Goal: Task Accomplishment & Management: Complete application form

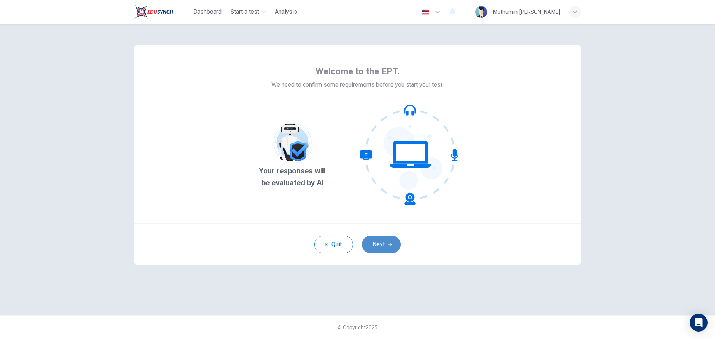
click at [383, 247] on button "Next" at bounding box center [381, 245] width 39 height 18
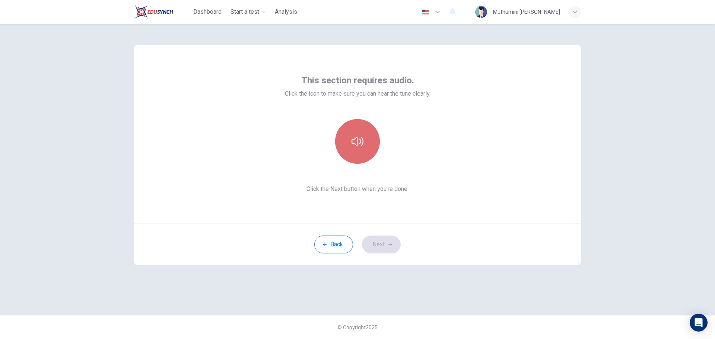
click at [368, 144] on button "button" at bounding box center [357, 141] width 45 height 45
click at [364, 143] on button "button" at bounding box center [357, 141] width 45 height 45
click at [376, 248] on button "Next" at bounding box center [381, 245] width 39 height 18
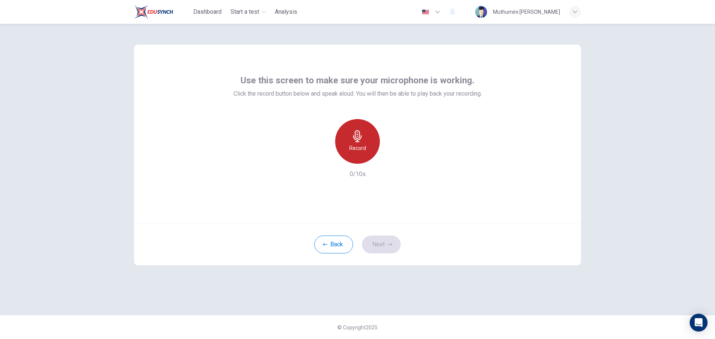
click at [363, 137] on icon "button" at bounding box center [357, 136] width 12 height 12
click at [367, 144] on div "Stop" at bounding box center [357, 141] width 45 height 45
click at [390, 157] on icon "button" at bounding box center [391, 157] width 7 height 7
click at [388, 245] on icon "button" at bounding box center [390, 244] width 4 height 4
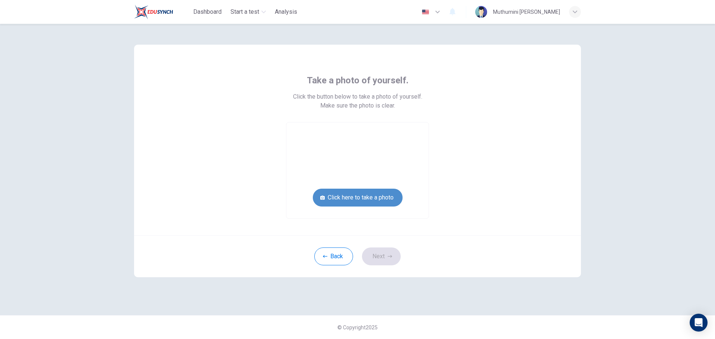
click at [386, 197] on button "Click here to take a photo" at bounding box center [358, 198] width 90 height 18
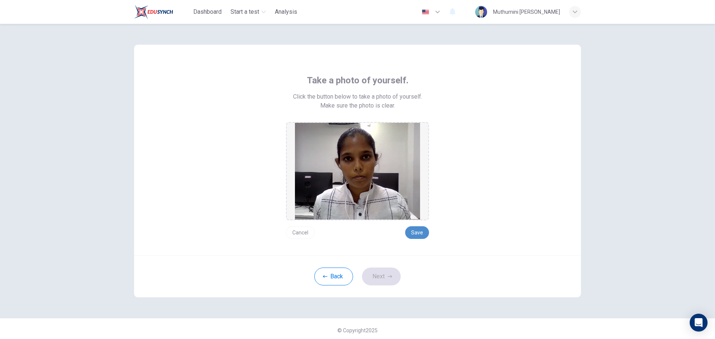
click at [419, 230] on button "Save" at bounding box center [417, 232] width 24 height 13
click at [425, 231] on button "Save" at bounding box center [417, 232] width 24 height 13
click at [382, 274] on button "Next" at bounding box center [381, 277] width 39 height 18
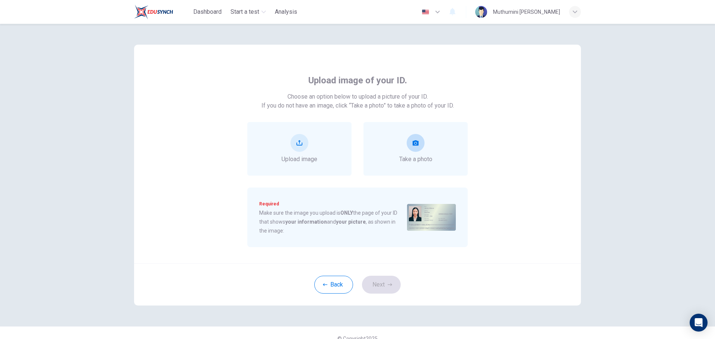
click at [424, 165] on div "Take a photo" at bounding box center [415, 149] width 104 height 54
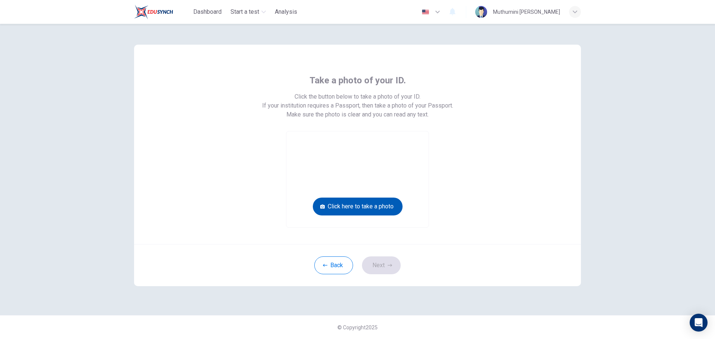
click at [361, 206] on button "Click here to take a photo" at bounding box center [358, 207] width 90 height 18
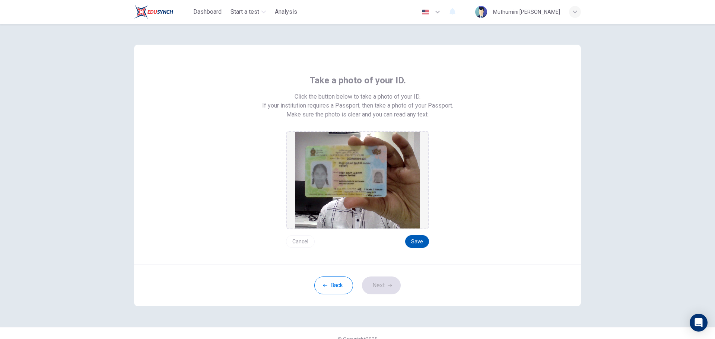
click at [412, 241] on button "Save" at bounding box center [417, 241] width 24 height 13
click at [385, 291] on button "Next" at bounding box center [381, 286] width 39 height 18
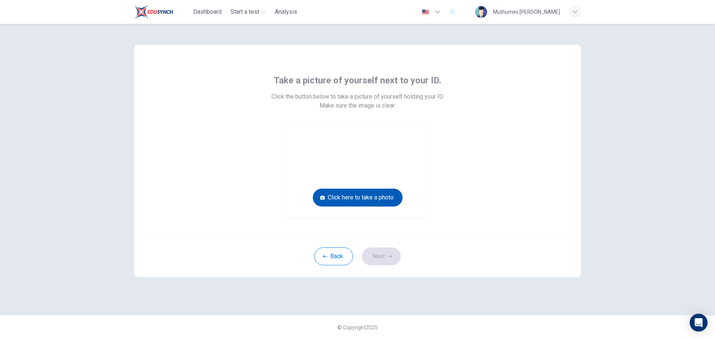
click at [382, 194] on button "Click here to take a photo" at bounding box center [358, 198] width 90 height 18
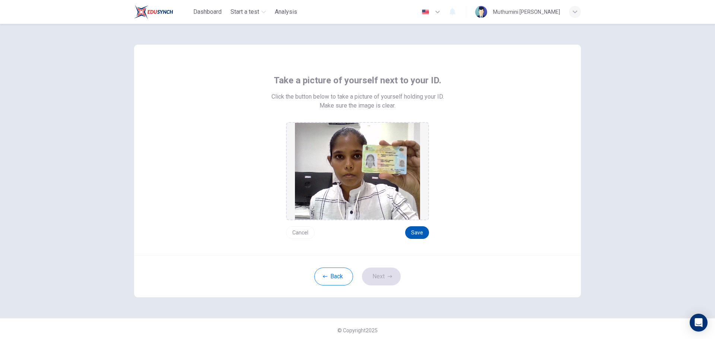
click at [414, 231] on button "Save" at bounding box center [417, 232] width 24 height 13
click at [382, 275] on button "Next" at bounding box center [381, 277] width 39 height 18
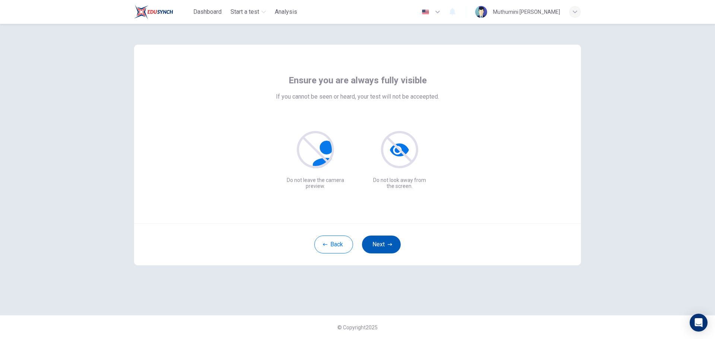
click at [390, 245] on icon "button" at bounding box center [390, 244] width 4 height 3
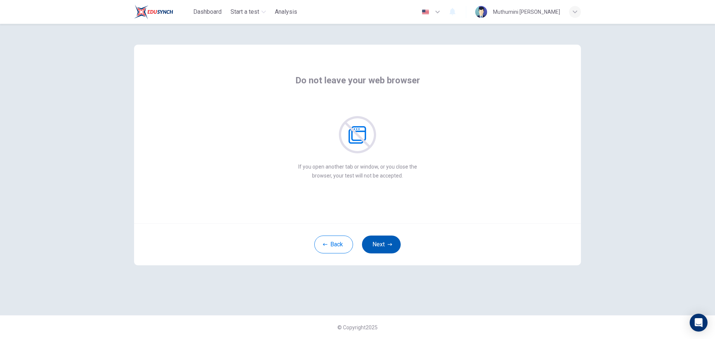
click at [384, 243] on button "Next" at bounding box center [381, 245] width 39 height 18
click at [382, 245] on button "Next" at bounding box center [381, 245] width 39 height 18
click at [382, 244] on button "Next" at bounding box center [381, 245] width 39 height 18
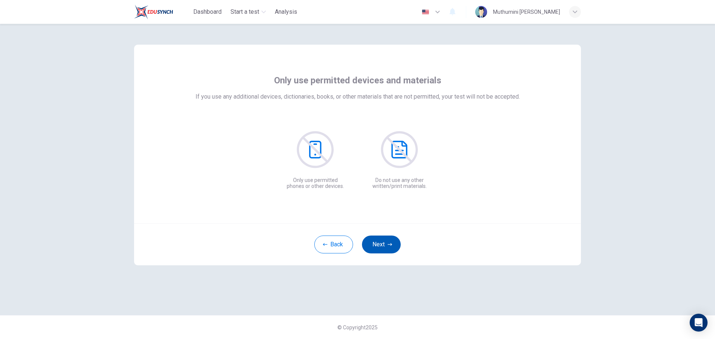
click at [392, 240] on button "Next" at bounding box center [381, 245] width 39 height 18
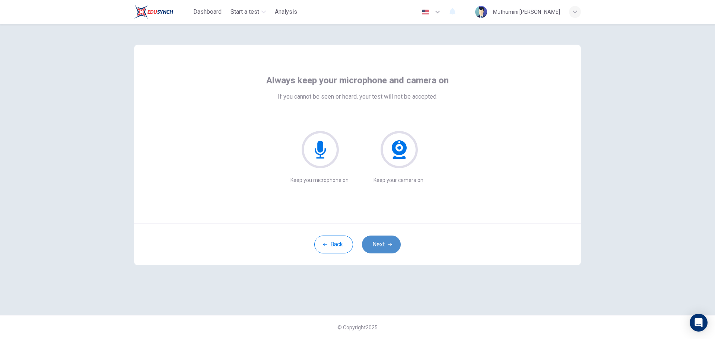
click at [386, 246] on button "Next" at bounding box center [381, 245] width 39 height 18
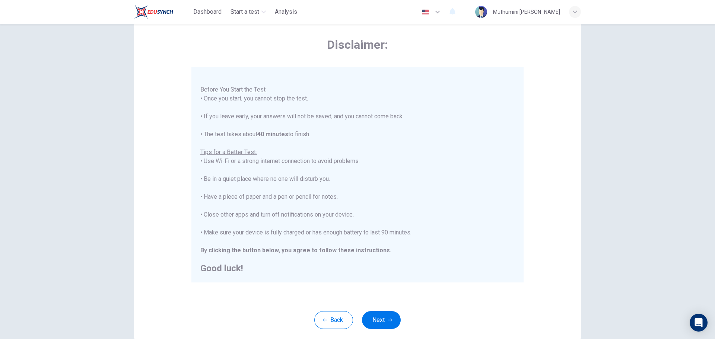
scroll to position [35, 0]
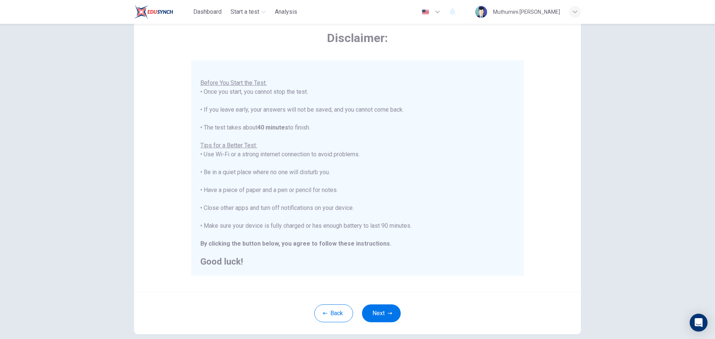
click at [372, 315] on button "Next" at bounding box center [381, 313] width 39 height 18
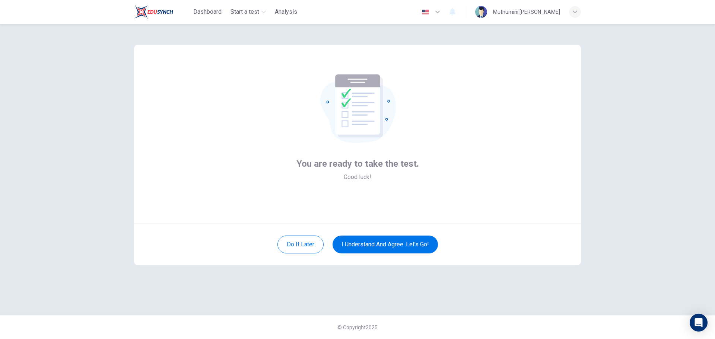
scroll to position [0, 0]
click at [424, 247] on button "I understand and agree. Let’s go!" at bounding box center [384, 245] width 105 height 18
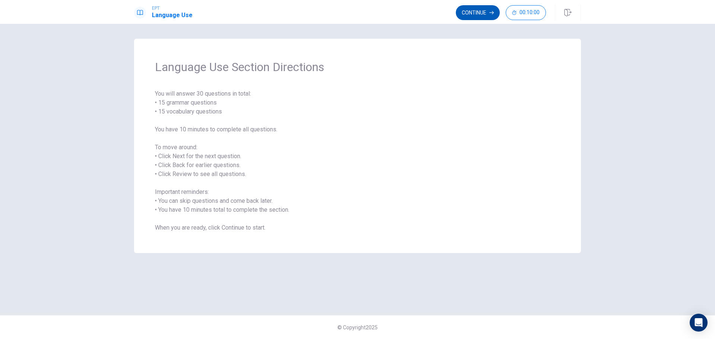
click at [472, 18] on button "Continue" at bounding box center [478, 12] width 44 height 15
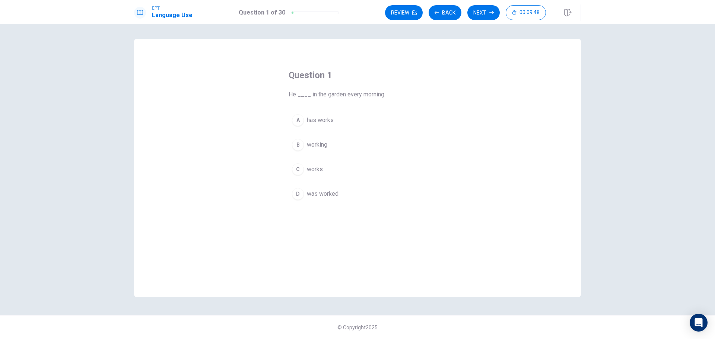
click at [318, 171] on span "works" at bounding box center [315, 169] width 16 height 9
click at [482, 14] on button "Next" at bounding box center [483, 12] width 32 height 15
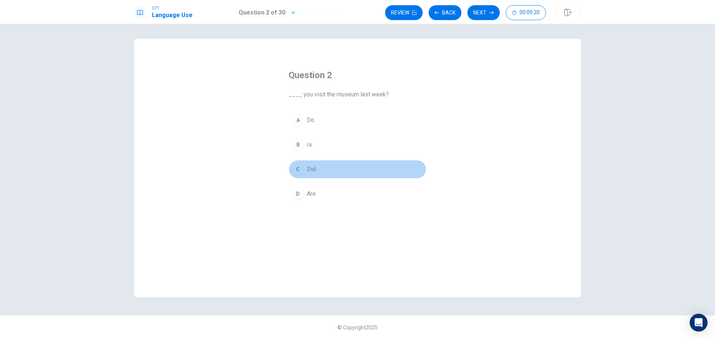
click at [315, 169] on span "Did" at bounding box center [311, 169] width 9 height 9
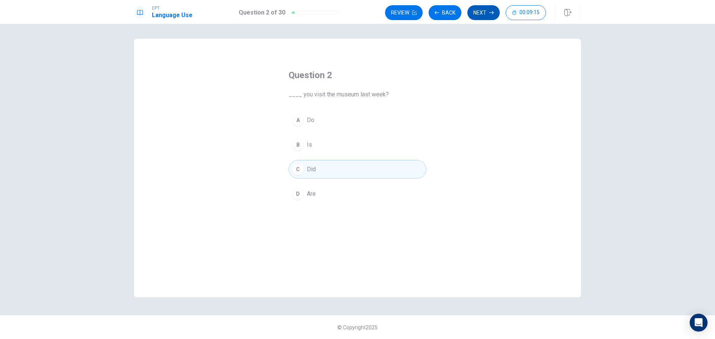
click at [482, 10] on button "Next" at bounding box center [483, 12] width 32 height 15
click at [314, 173] on span "goes" at bounding box center [313, 169] width 13 height 9
click at [481, 13] on button "Next" at bounding box center [483, 12] width 32 height 15
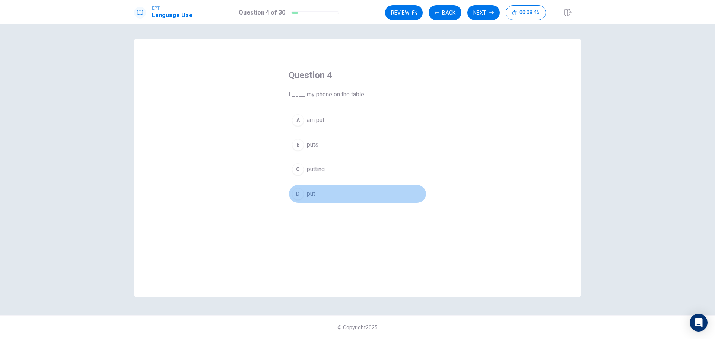
click at [313, 195] on span "put" at bounding box center [311, 193] width 8 height 9
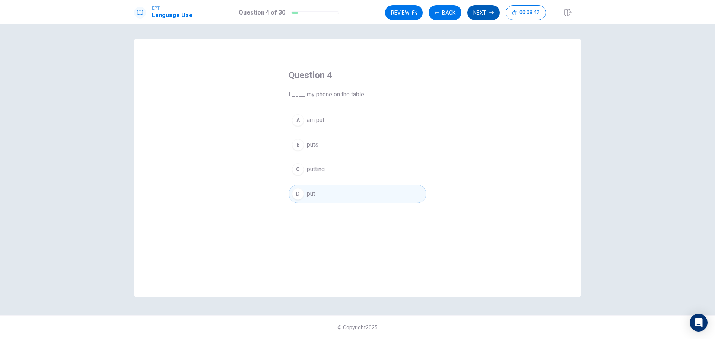
click at [481, 13] on button "Next" at bounding box center [483, 12] width 32 height 15
click at [324, 124] on button "A rice" at bounding box center [357, 120] width 138 height 19
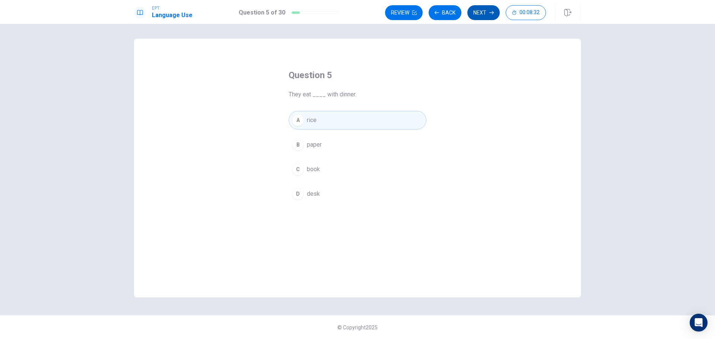
click at [488, 12] on button "Next" at bounding box center [483, 12] width 32 height 15
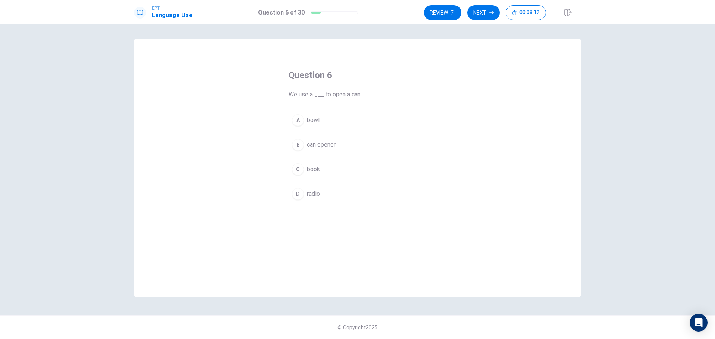
click at [322, 170] on button "C book" at bounding box center [357, 169] width 138 height 19
click at [479, 14] on button "Next" at bounding box center [483, 12] width 32 height 15
click at [309, 194] on span "Avoid" at bounding box center [314, 193] width 15 height 9
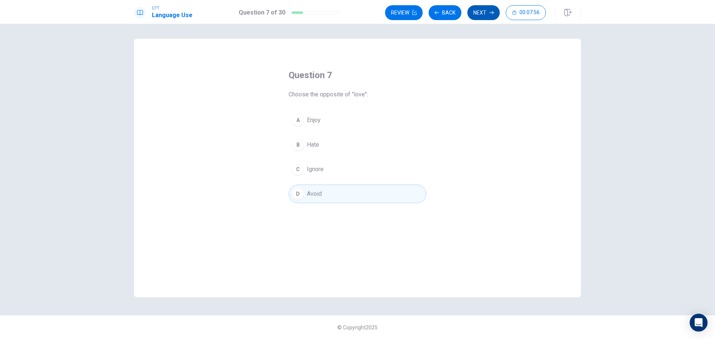
click at [476, 15] on button "Next" at bounding box center [483, 12] width 32 height 15
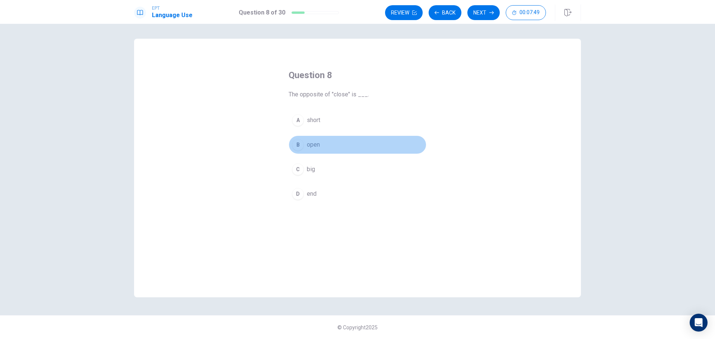
click at [322, 143] on button "B open" at bounding box center [357, 144] width 138 height 19
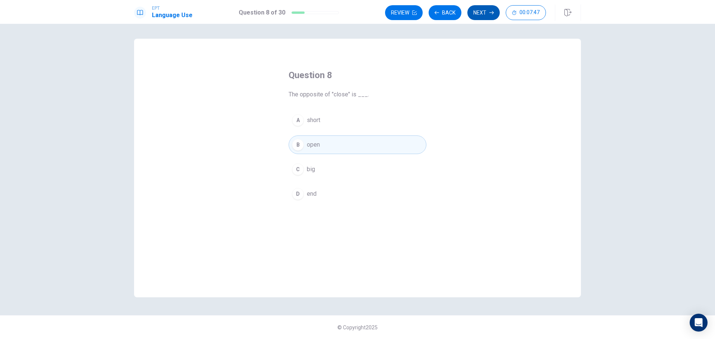
click at [492, 12] on icon "button" at bounding box center [491, 12] width 4 height 4
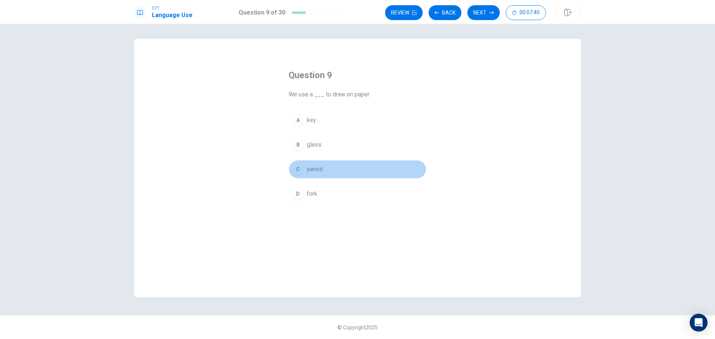
click at [327, 168] on button "C pencil" at bounding box center [357, 169] width 138 height 19
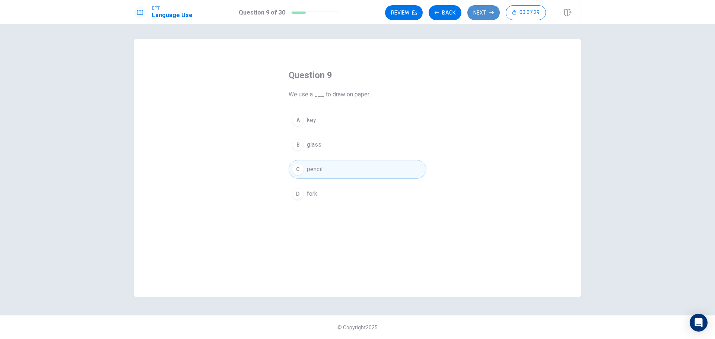
click at [482, 13] on button "Next" at bounding box center [483, 12] width 32 height 15
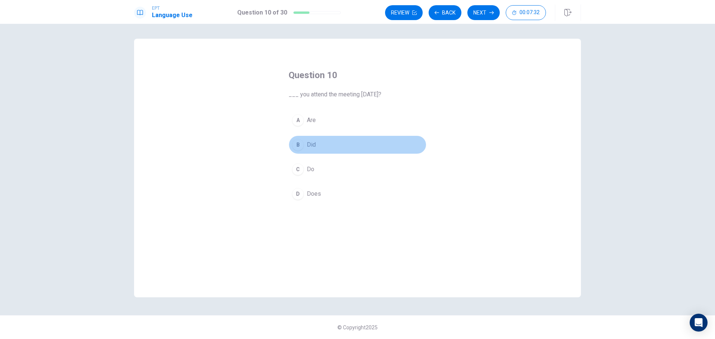
click at [323, 140] on button "B Did" at bounding box center [357, 144] width 138 height 19
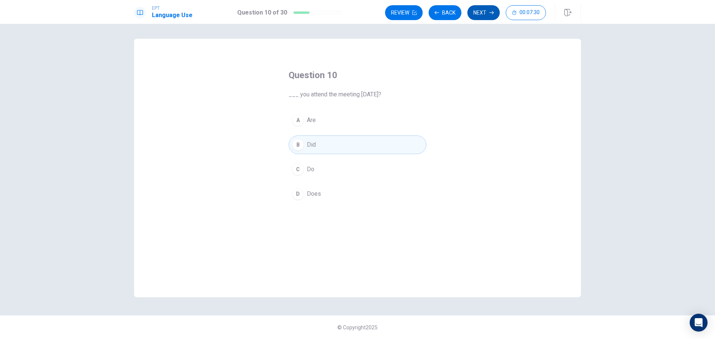
click at [475, 15] on button "Next" at bounding box center [483, 12] width 32 height 15
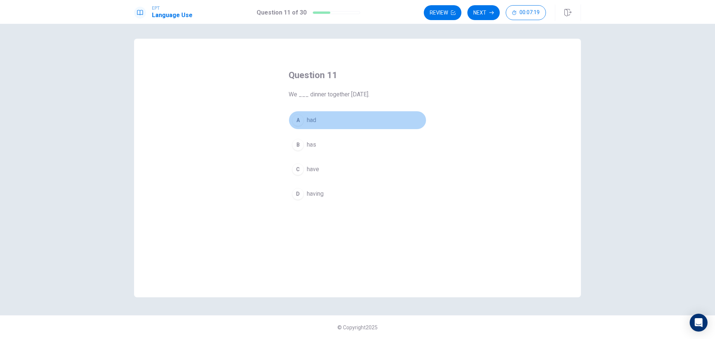
click at [325, 122] on button "A had" at bounding box center [357, 120] width 138 height 19
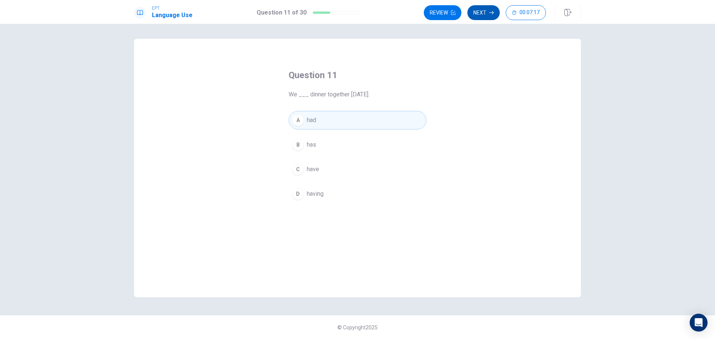
click at [481, 12] on button "Next" at bounding box center [483, 12] width 32 height 15
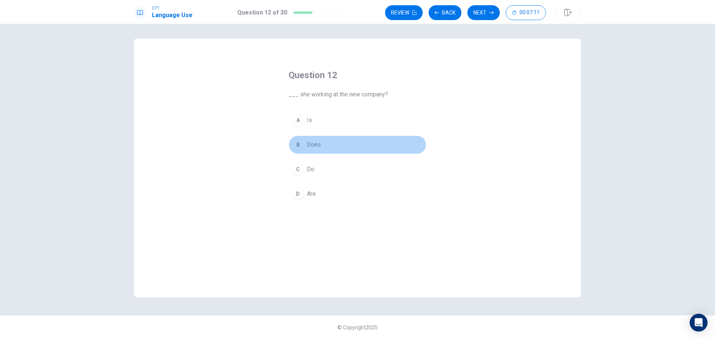
click at [328, 145] on button "B Does" at bounding box center [357, 144] width 138 height 19
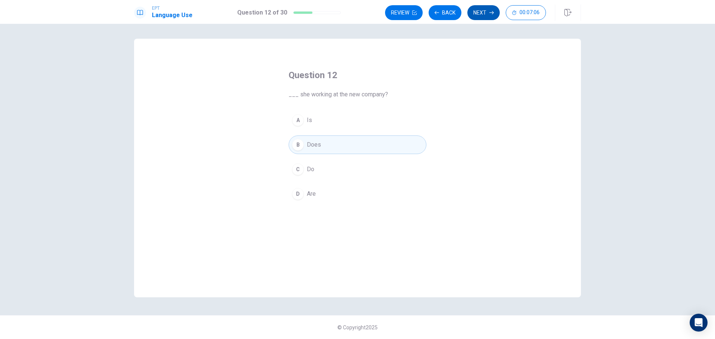
click at [482, 13] on button "Next" at bounding box center [483, 12] width 32 height 15
click at [310, 122] on span "Did" at bounding box center [311, 120] width 9 height 9
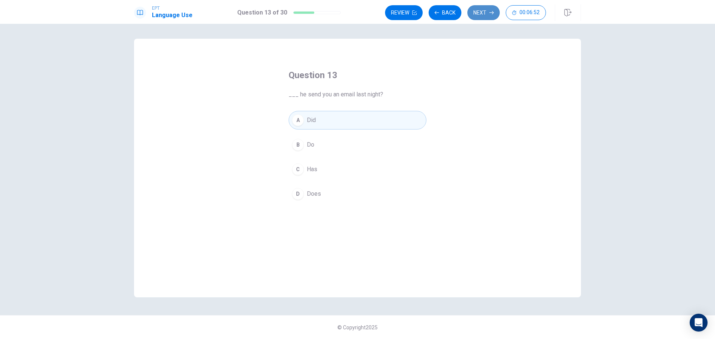
click at [476, 19] on button "Next" at bounding box center [483, 12] width 32 height 15
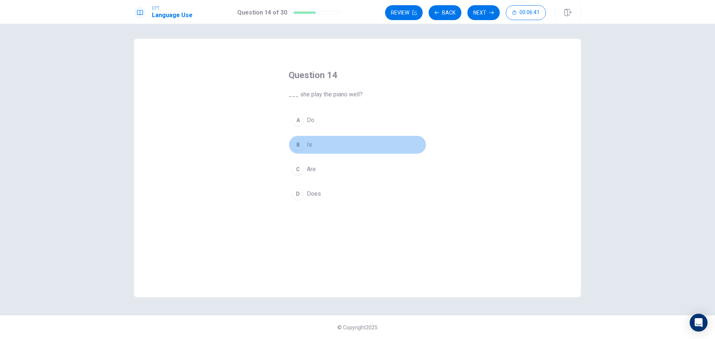
click at [317, 146] on button "B Is" at bounding box center [357, 144] width 138 height 19
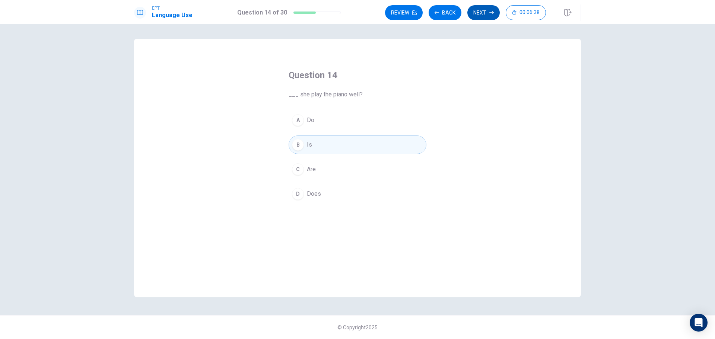
click at [489, 11] on icon "button" at bounding box center [491, 12] width 4 height 4
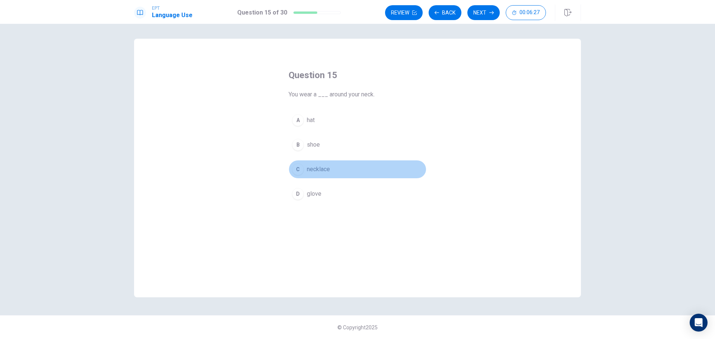
click at [315, 172] on span "necklace" at bounding box center [318, 169] width 23 height 9
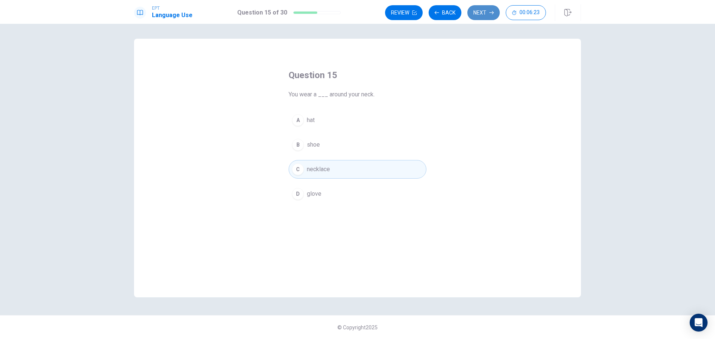
click at [482, 17] on button "Next" at bounding box center [483, 12] width 32 height 15
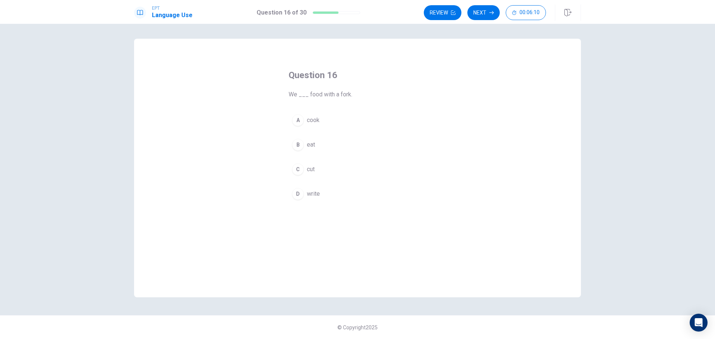
click at [319, 140] on button "B eat" at bounding box center [357, 144] width 138 height 19
click at [481, 17] on button "Next" at bounding box center [483, 12] width 32 height 15
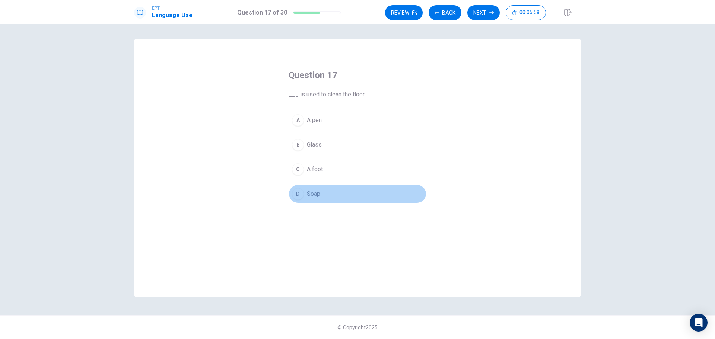
click at [312, 197] on span "Soap" at bounding box center [313, 193] width 13 height 9
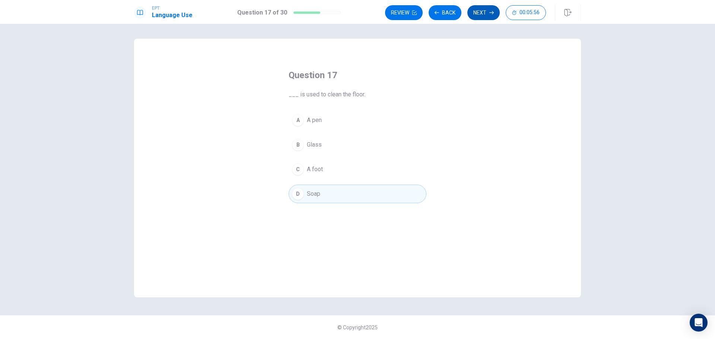
click at [479, 13] on button "Next" at bounding box center [483, 12] width 32 height 15
click at [315, 144] on span "lamp" at bounding box center [313, 144] width 13 height 9
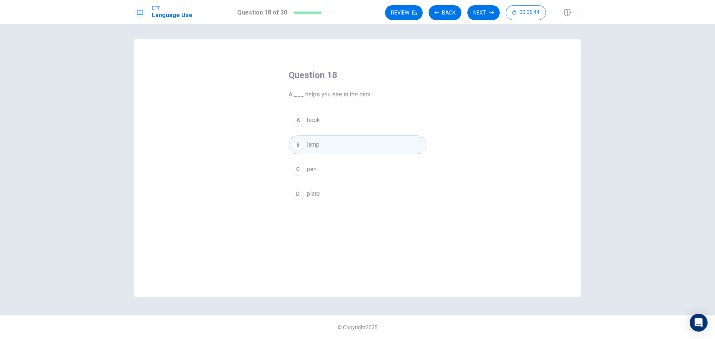
click at [487, 14] on button "Next" at bounding box center [483, 12] width 32 height 15
click at [337, 169] on button "C sofa" at bounding box center [357, 169] width 138 height 19
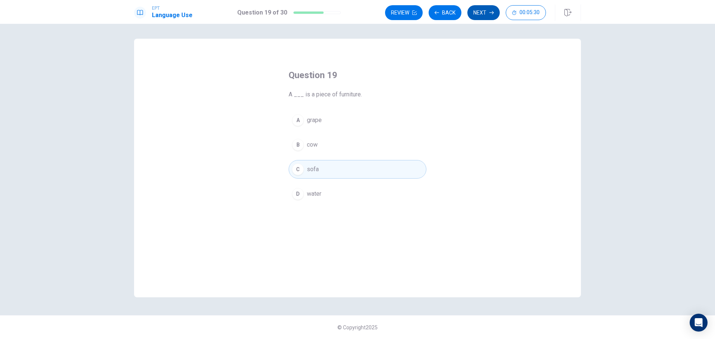
click at [484, 18] on button "Next" at bounding box center [483, 12] width 32 height 15
click at [326, 169] on button "C Are" at bounding box center [357, 169] width 138 height 19
click at [477, 16] on button "Next" at bounding box center [483, 12] width 32 height 15
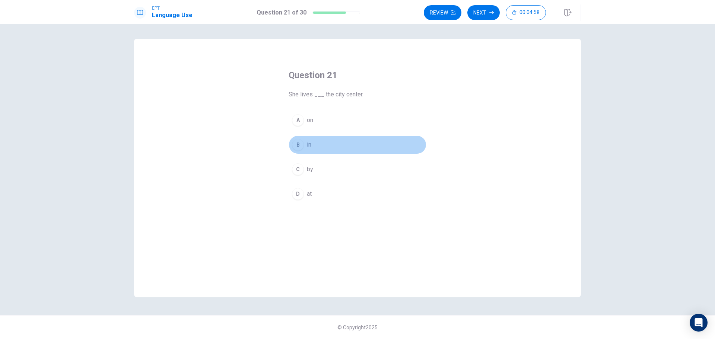
click at [344, 139] on button "B in" at bounding box center [357, 144] width 138 height 19
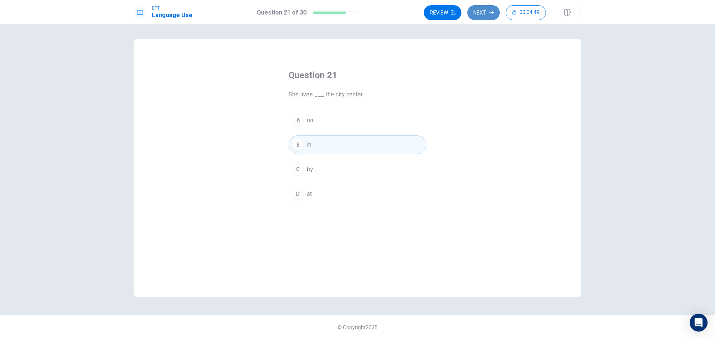
click at [484, 13] on button "Next" at bounding box center [483, 12] width 32 height 15
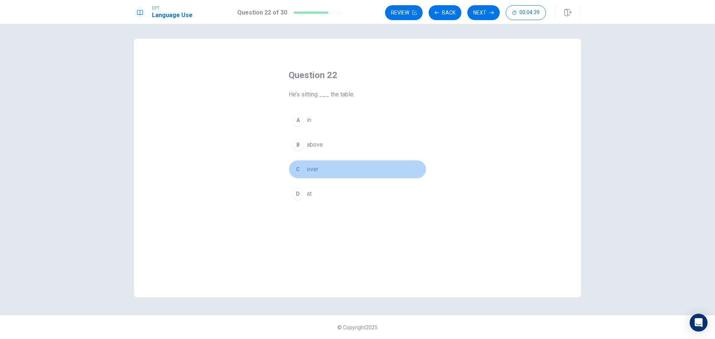
click at [319, 171] on button "C over" at bounding box center [357, 169] width 138 height 19
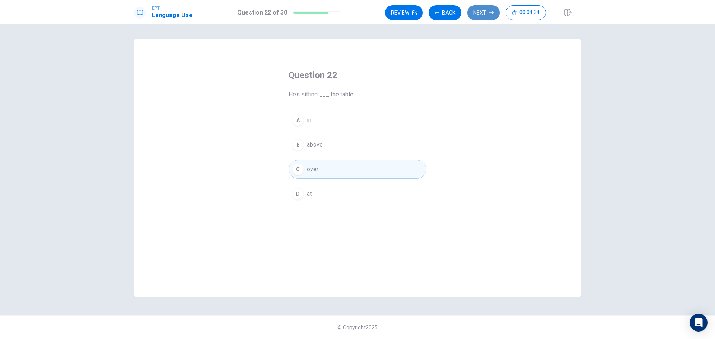
click at [477, 16] on button "Next" at bounding box center [483, 12] width 32 height 15
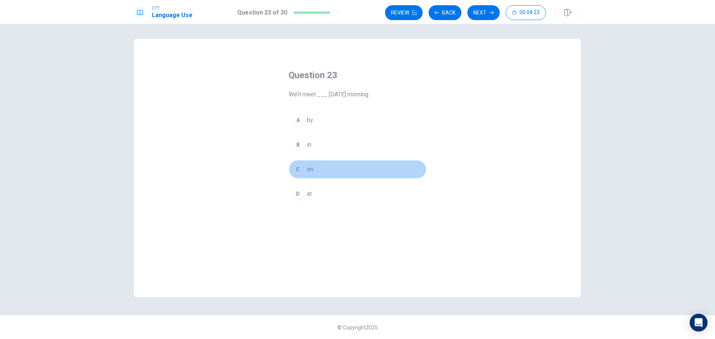
click at [318, 171] on button "C on" at bounding box center [357, 169] width 138 height 19
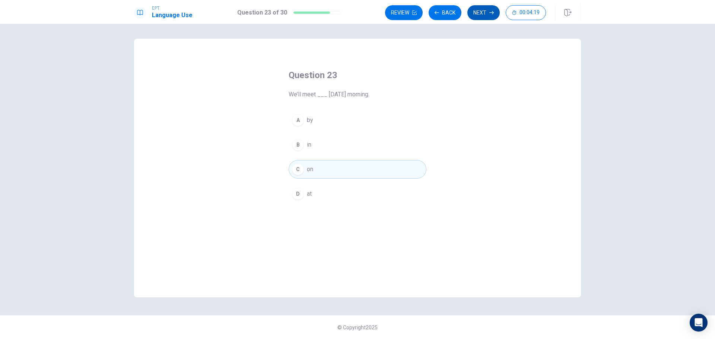
click at [474, 17] on button "Next" at bounding box center [483, 12] width 32 height 15
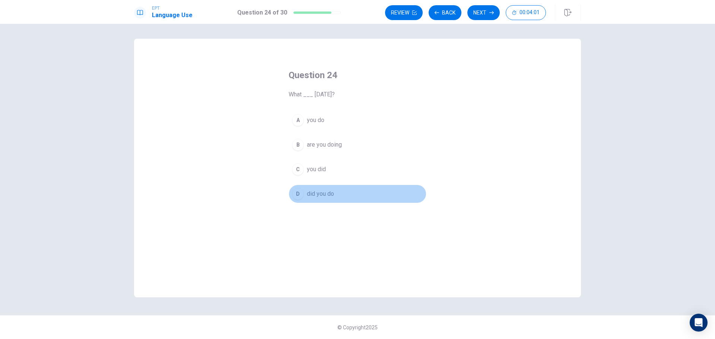
click at [324, 194] on span "did you do" at bounding box center [320, 193] width 27 height 9
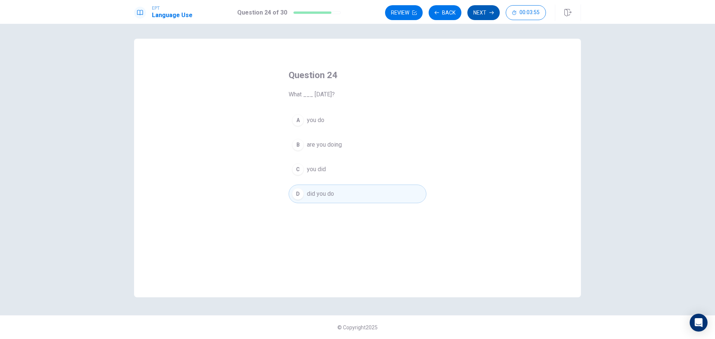
click at [478, 14] on button "Next" at bounding box center [483, 12] width 32 height 15
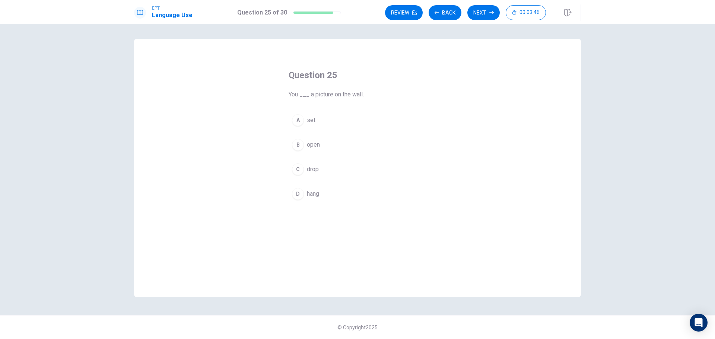
click at [323, 122] on button "A set" at bounding box center [357, 120] width 138 height 19
click at [480, 16] on button "Next" at bounding box center [483, 12] width 32 height 15
click at [310, 194] on span "positive" at bounding box center [317, 193] width 21 height 9
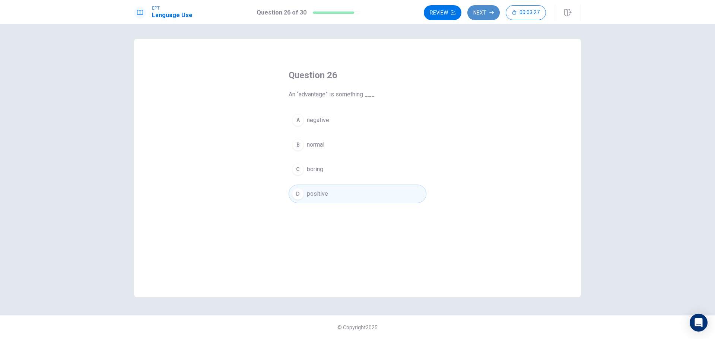
click at [481, 12] on button "Next" at bounding box center [483, 12] width 32 height 15
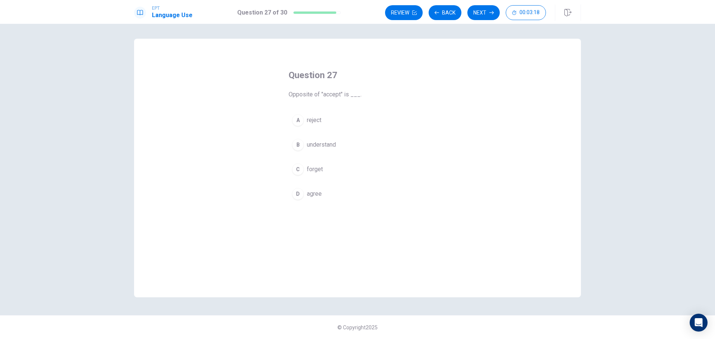
click at [321, 118] on span "reject" at bounding box center [314, 120] width 15 height 9
click at [482, 13] on button "Next" at bounding box center [483, 12] width 32 height 15
click at [315, 167] on span "stay" at bounding box center [312, 169] width 11 height 9
click at [483, 16] on button "Next" at bounding box center [483, 12] width 32 height 15
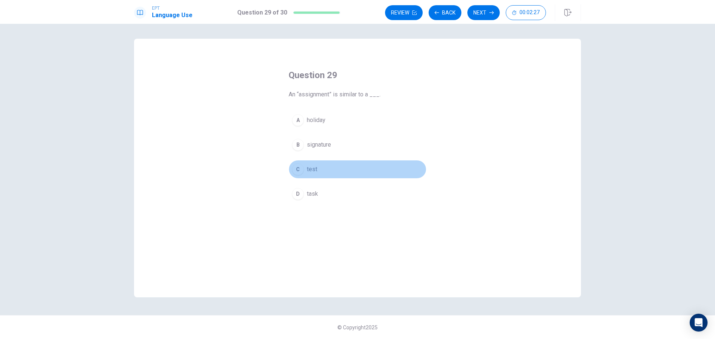
click at [316, 169] on span "test" at bounding box center [312, 169] width 10 height 9
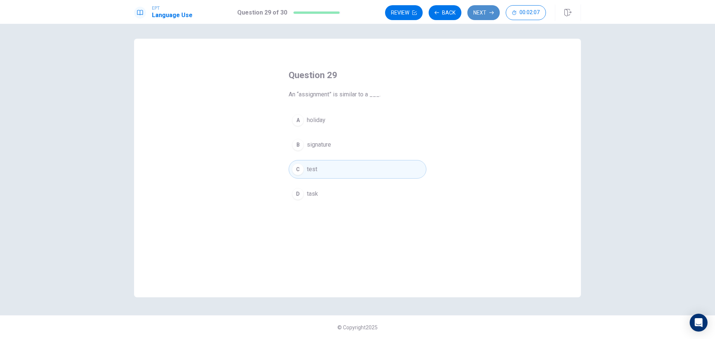
click at [487, 10] on button "Next" at bounding box center [483, 12] width 32 height 15
click at [315, 170] on span "to cycle" at bounding box center [317, 169] width 20 height 9
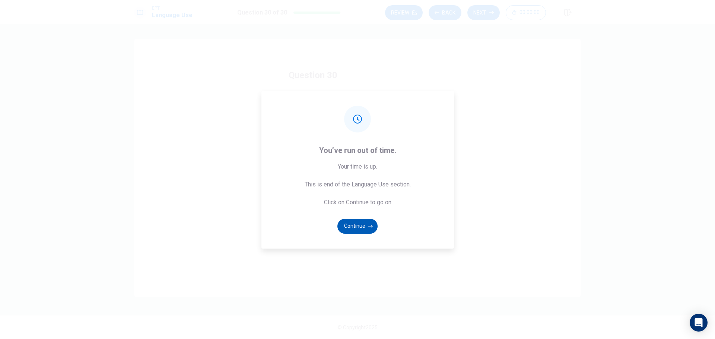
click at [359, 225] on button "Continue" at bounding box center [357, 226] width 40 height 15
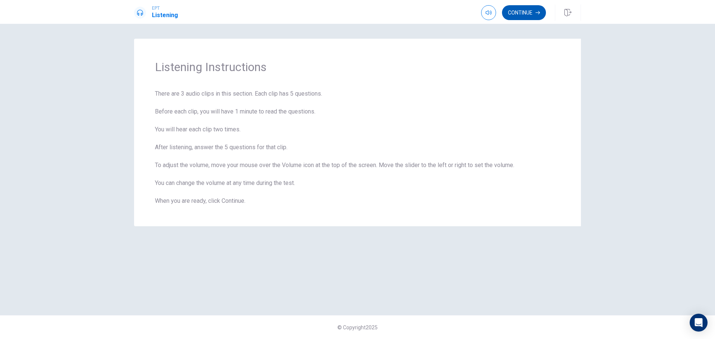
click at [526, 12] on button "Continue" at bounding box center [524, 12] width 44 height 15
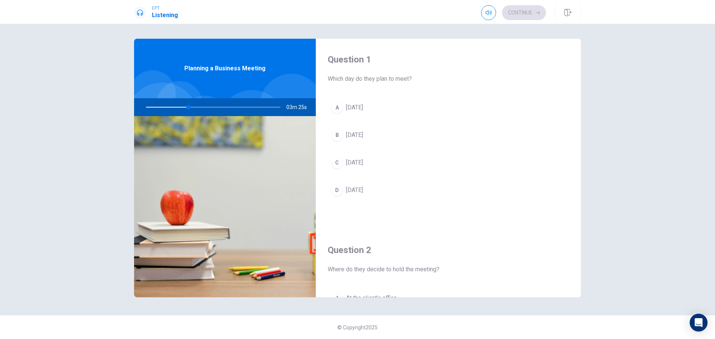
click at [363, 188] on span "[DATE]" at bounding box center [354, 190] width 17 height 9
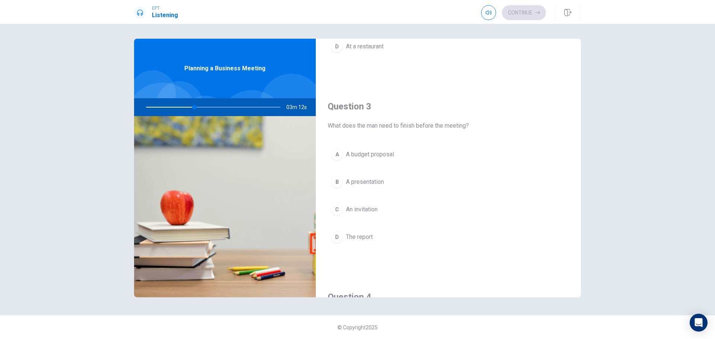
scroll to position [335, 0]
click at [372, 181] on span "A presentation" at bounding box center [365, 181] width 38 height 9
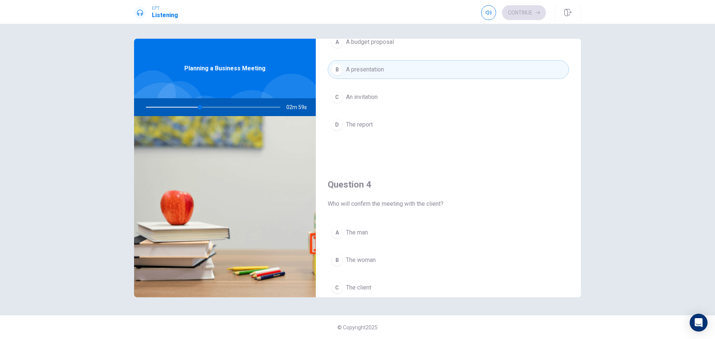
scroll to position [409, 0]
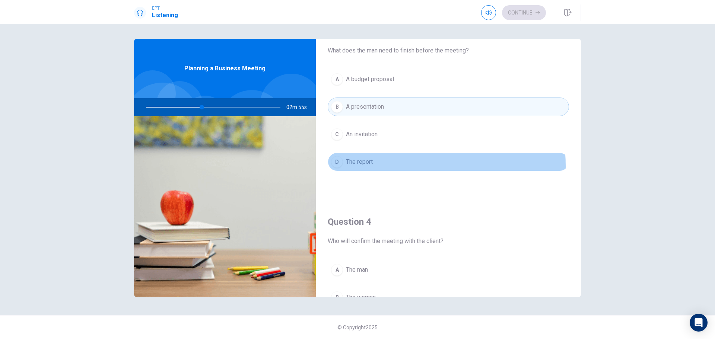
click at [376, 166] on button "D The report" at bounding box center [448, 162] width 241 height 19
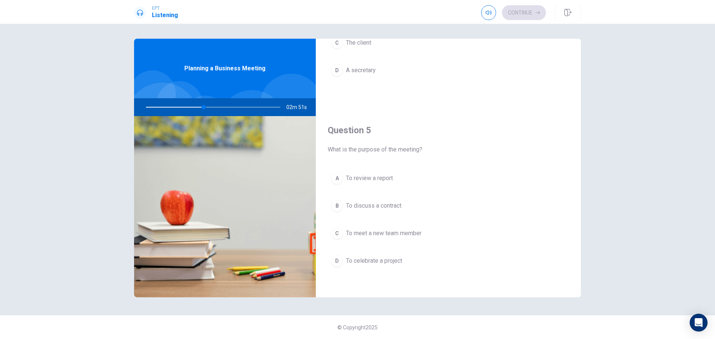
scroll to position [694, 0]
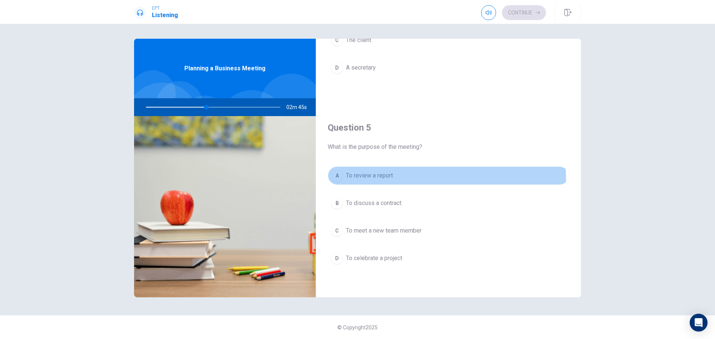
click at [395, 181] on button "A To review a report" at bounding box center [448, 175] width 241 height 19
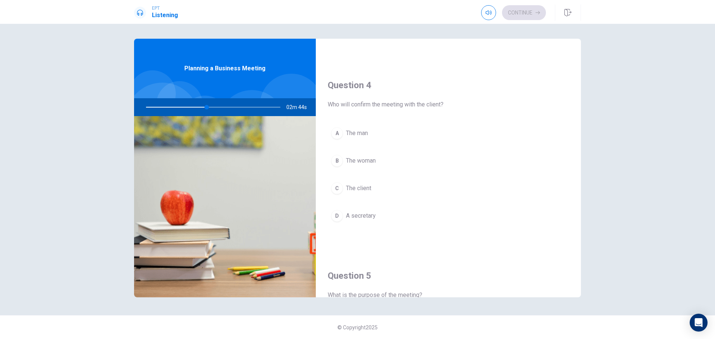
scroll to position [545, 0]
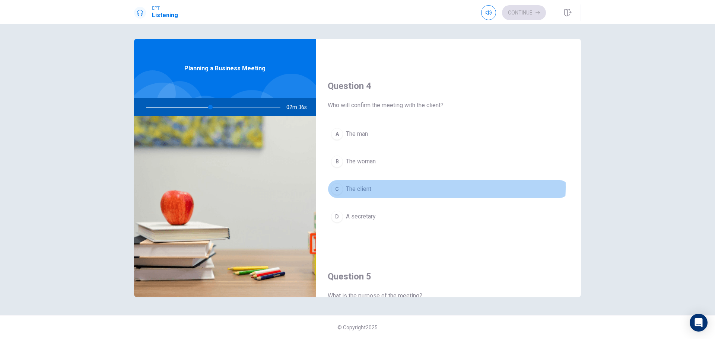
click at [385, 186] on button "C The client" at bounding box center [448, 189] width 241 height 19
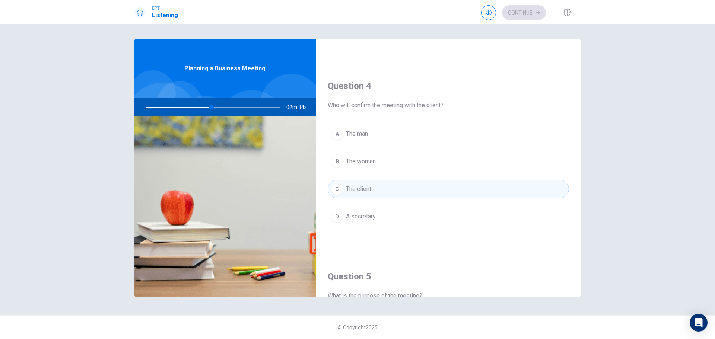
click at [381, 161] on button "B The woman" at bounding box center [448, 161] width 241 height 19
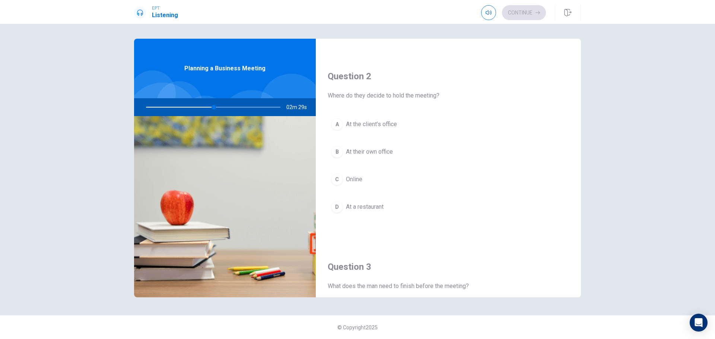
scroll to position [173, 0]
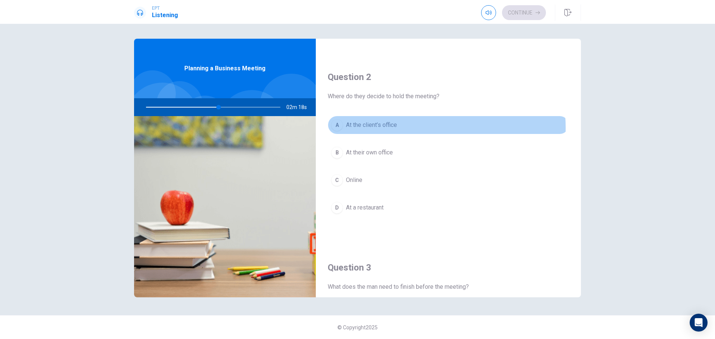
click at [404, 128] on button "A At the client’s office" at bounding box center [448, 125] width 241 height 19
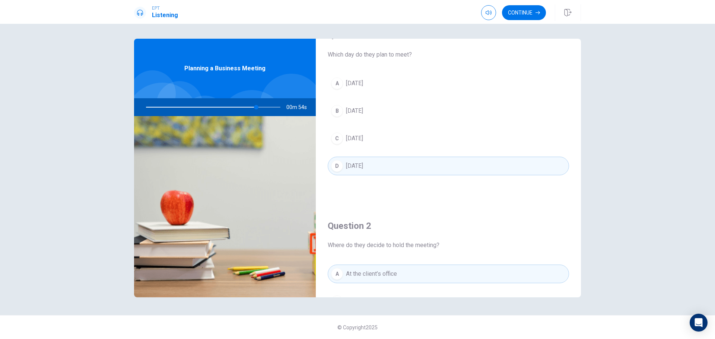
scroll to position [0, 0]
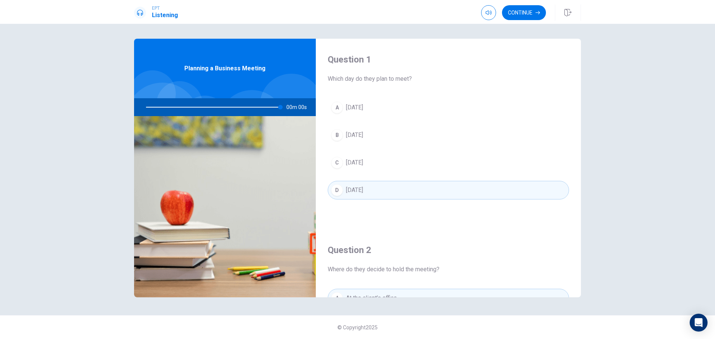
type input "0"
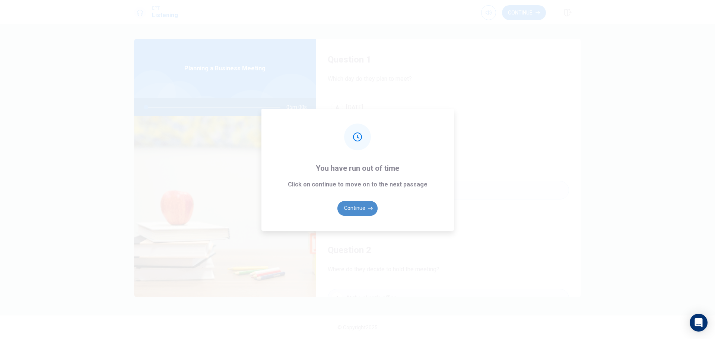
click at [357, 207] on button "Continue" at bounding box center [357, 208] width 40 height 15
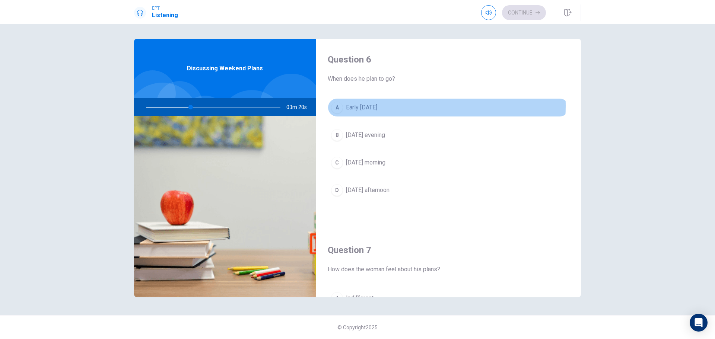
click at [390, 106] on button "A Early [DATE]" at bounding box center [448, 107] width 241 height 19
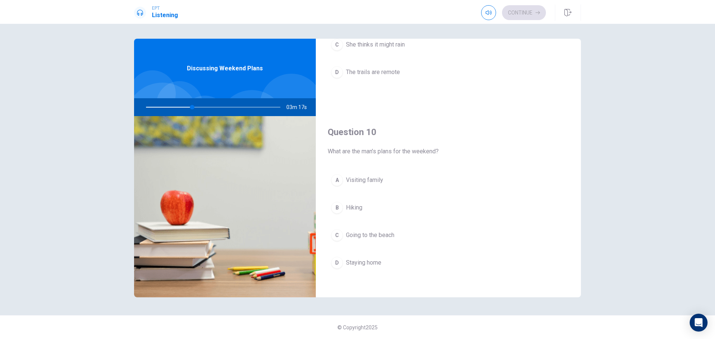
scroll to position [694, 0]
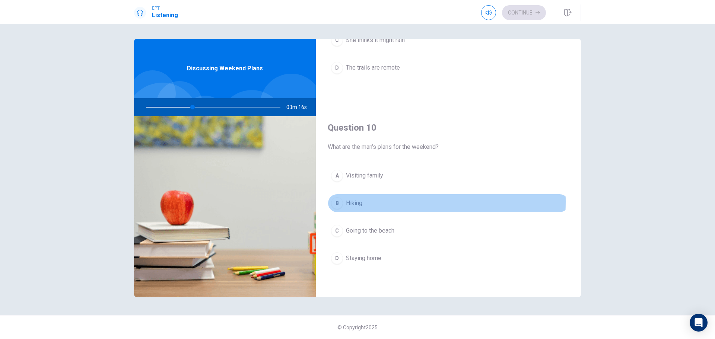
click at [346, 202] on span "Hiking" at bounding box center [354, 203] width 16 height 9
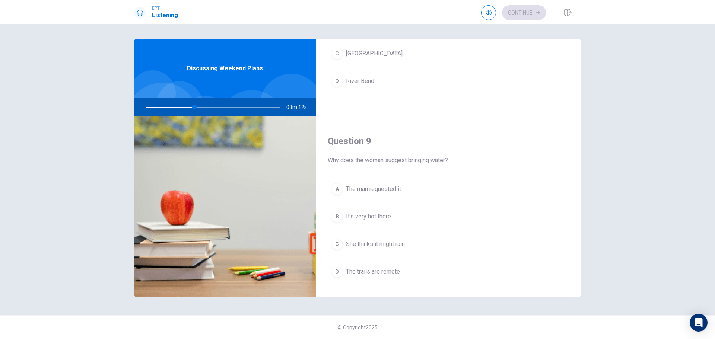
scroll to position [471, 0]
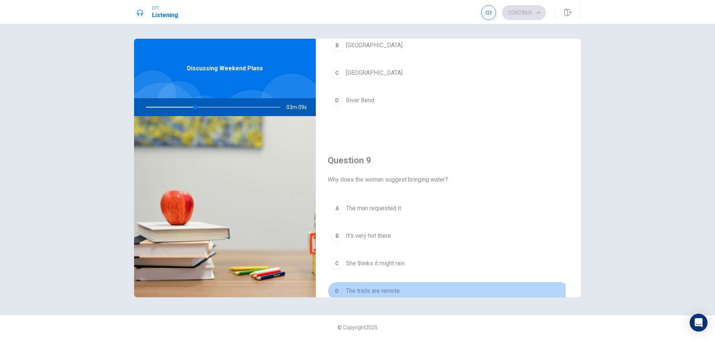
click at [389, 291] on span "The trails are remote" at bounding box center [373, 291] width 54 height 9
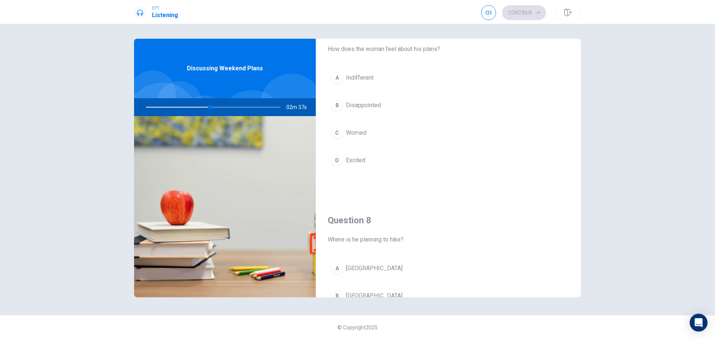
scroll to position [223, 0]
click at [380, 268] on button "A [GEOGRAPHIC_DATA]" at bounding box center [448, 265] width 241 height 19
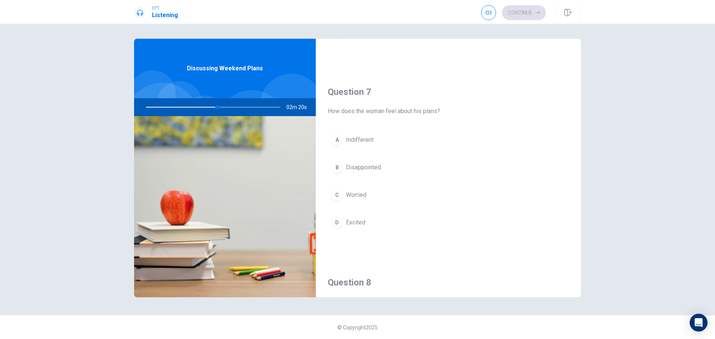
scroll to position [149, 0]
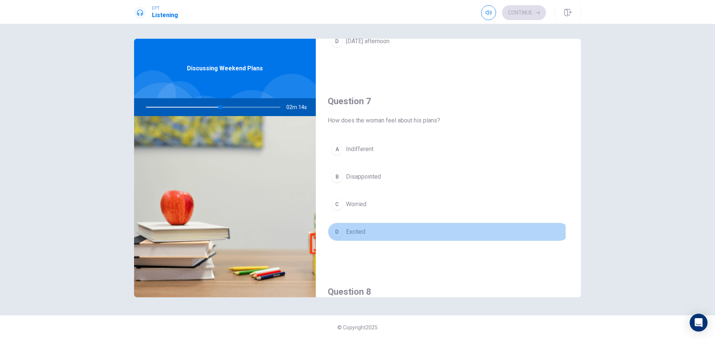
click at [390, 233] on button "D Excited" at bounding box center [448, 232] width 241 height 19
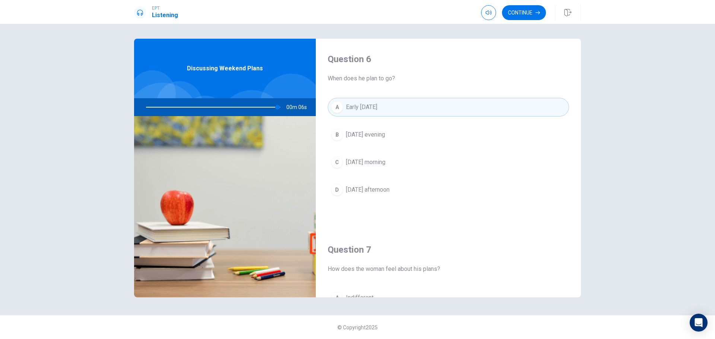
scroll to position [0, 0]
type input "0"
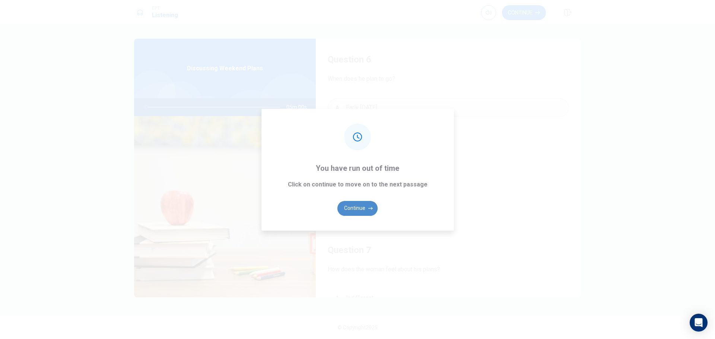
click at [371, 213] on button "Continue" at bounding box center [357, 208] width 40 height 15
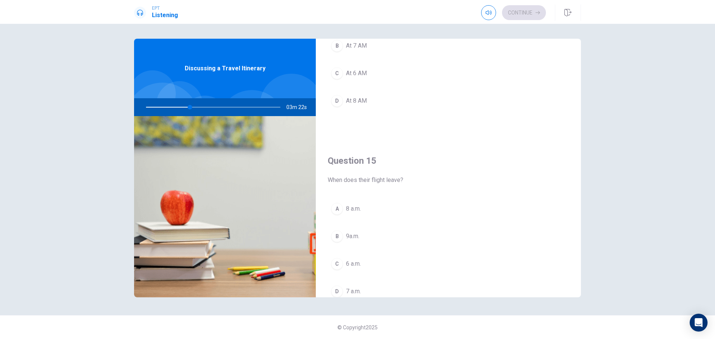
scroll to position [670, 0]
click at [388, 206] on button "A 8 a.m." at bounding box center [448, 200] width 241 height 19
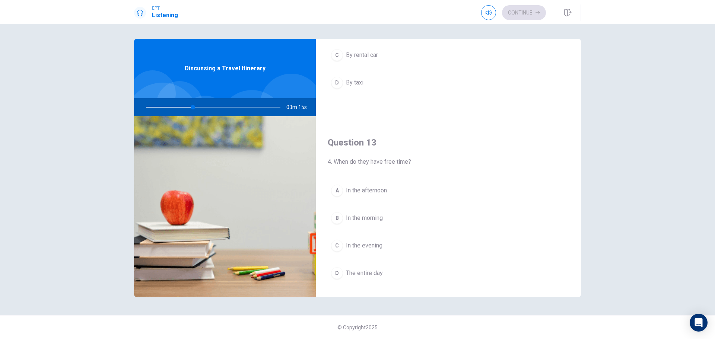
scroll to position [298, 0]
click at [390, 189] on button "A In the afternoon" at bounding box center [448, 191] width 241 height 19
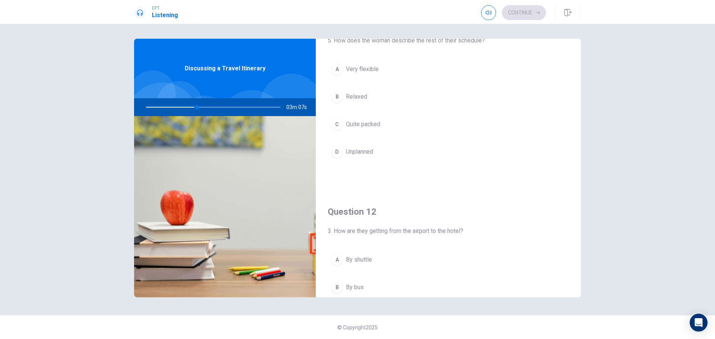
scroll to position [37, 0]
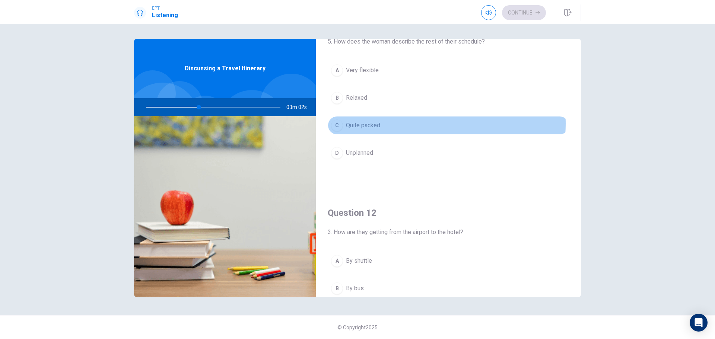
click at [420, 124] on button "C Quite packed" at bounding box center [448, 125] width 241 height 19
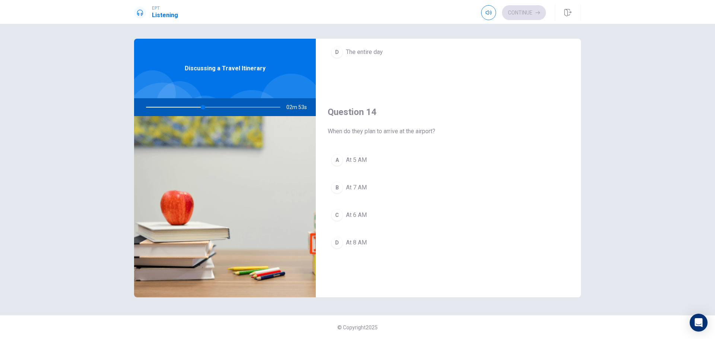
scroll to position [521, 0]
click at [364, 214] on span "At 6 AM" at bounding box center [356, 213] width 21 height 9
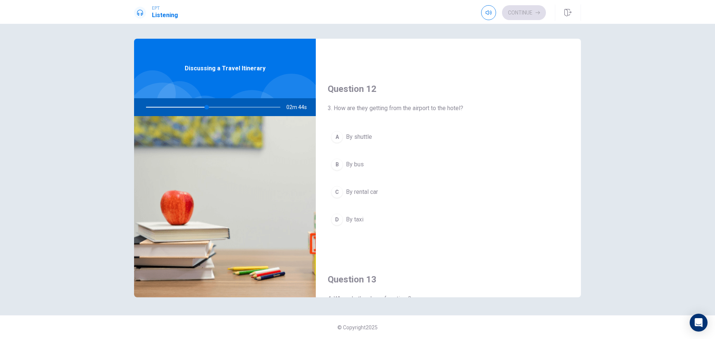
scroll to position [149, 0]
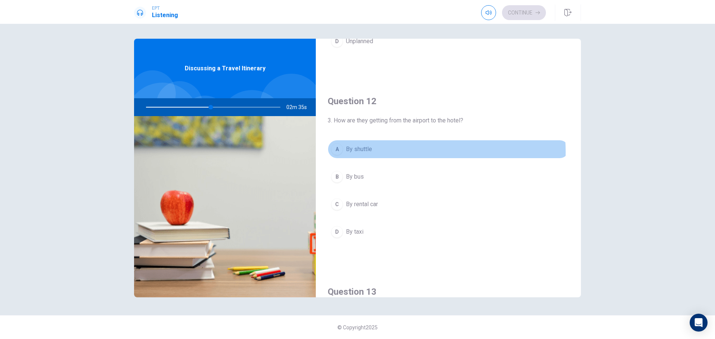
click at [383, 152] on button "A By shuttle" at bounding box center [448, 149] width 241 height 19
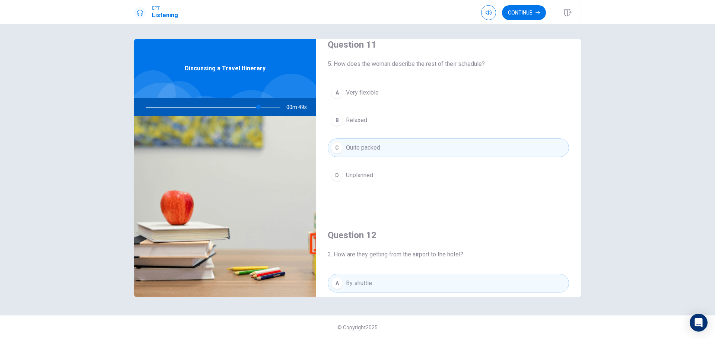
scroll to position [0, 0]
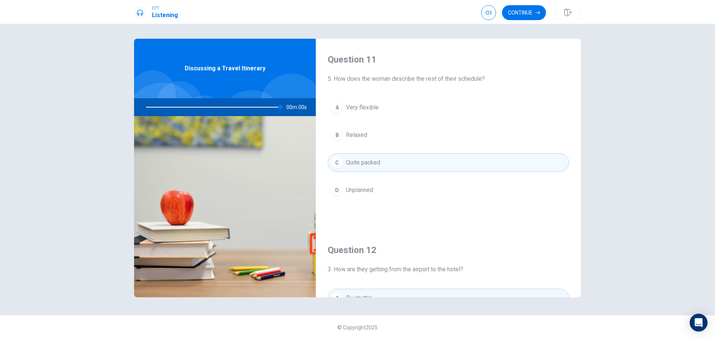
type input "0"
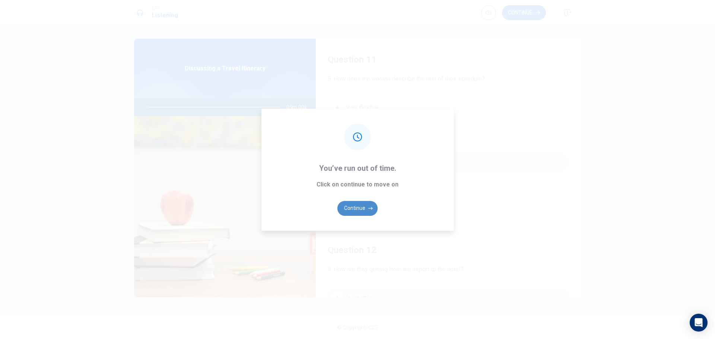
click at [362, 207] on button "Continue" at bounding box center [357, 208] width 40 height 15
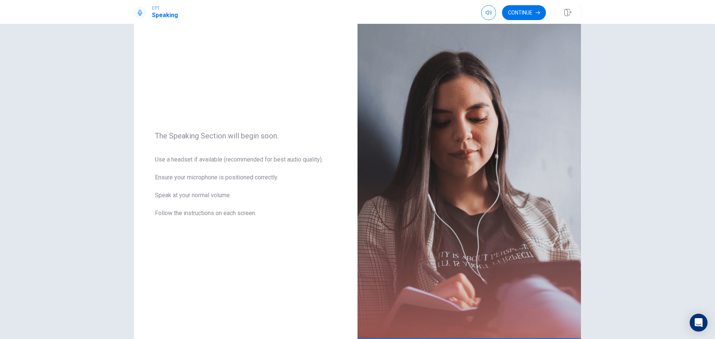
scroll to position [12, 0]
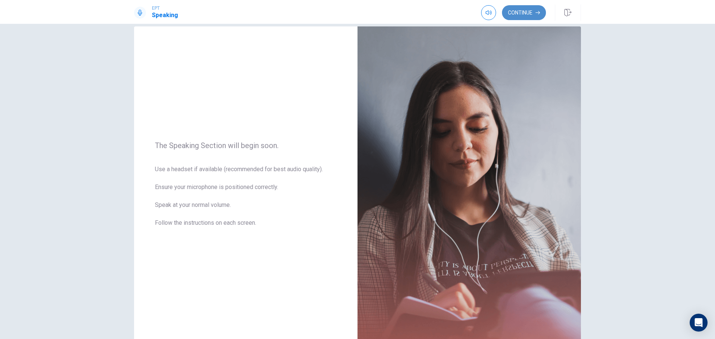
click at [522, 16] on button "Continue" at bounding box center [524, 12] width 44 height 15
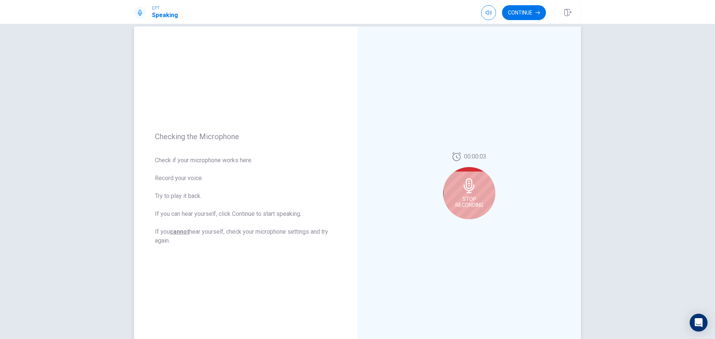
click at [469, 209] on div "Stop Recording" at bounding box center [469, 193] width 52 height 52
click at [472, 226] on button "Play Audio" at bounding box center [477, 225] width 10 height 10
click at [459, 225] on icon "Record Again" at bounding box center [461, 225] width 4 height 4
click at [473, 195] on div "Stop Recording" at bounding box center [469, 193] width 52 height 52
click at [476, 223] on button "Play Audio" at bounding box center [477, 225] width 10 height 10
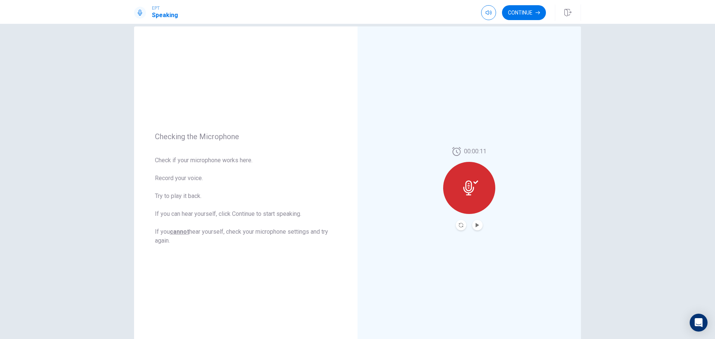
click at [472, 225] on button "Play Audio" at bounding box center [477, 225] width 10 height 10
click at [526, 9] on button "Continue" at bounding box center [524, 12] width 44 height 15
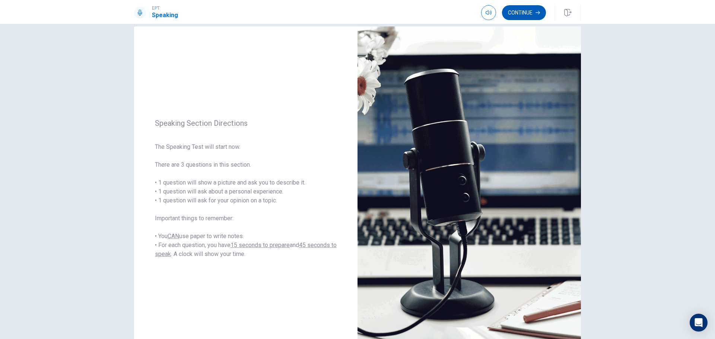
click at [524, 15] on button "Continue" at bounding box center [524, 12] width 44 height 15
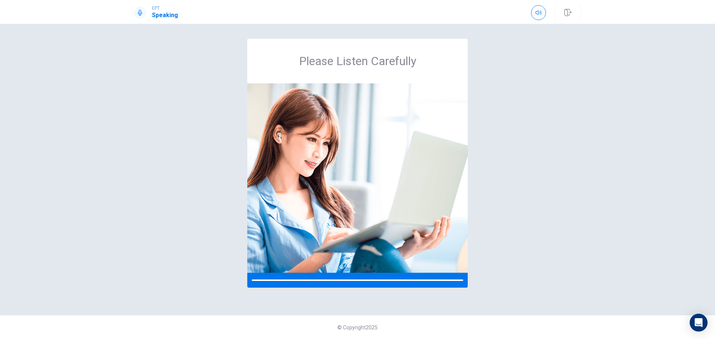
scroll to position [0, 0]
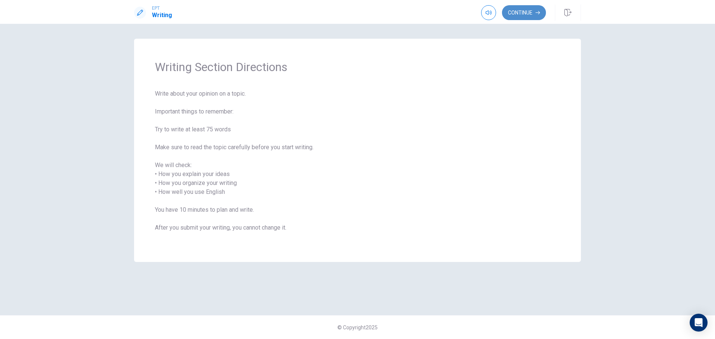
click at [513, 9] on button "Continue" at bounding box center [524, 12] width 44 height 15
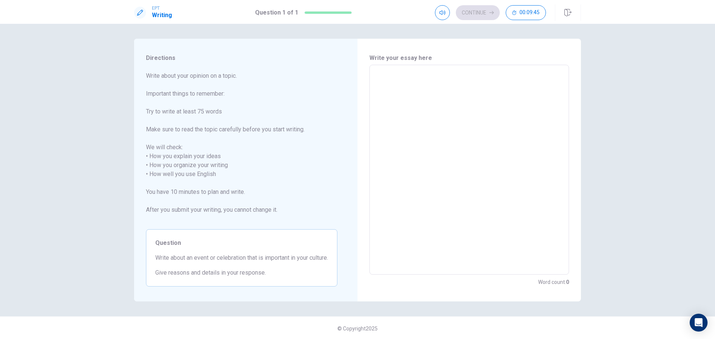
click at [388, 75] on textarea at bounding box center [468, 170] width 189 height 198
type textarea "A"
type textarea "x"
type textarea "An"
type textarea "x"
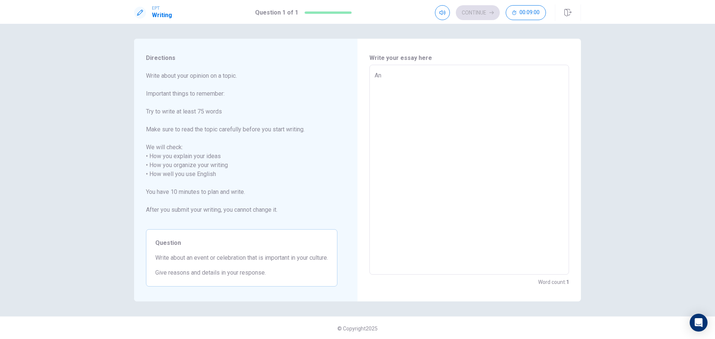
type textarea "An"
type textarea "x"
type textarea "An e"
type textarea "x"
type textarea "An ev"
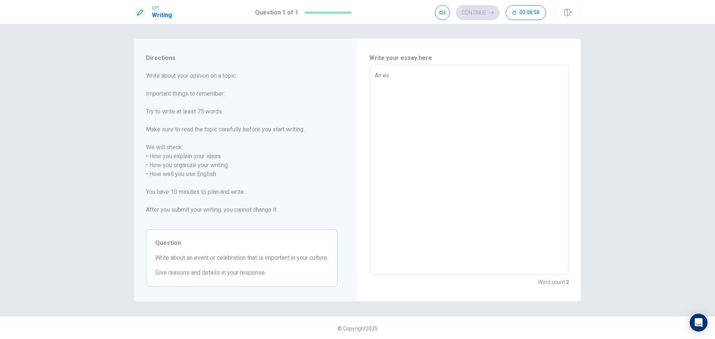
type textarea "x"
type textarea "An eve"
type textarea "x"
type textarea "An even"
type textarea "x"
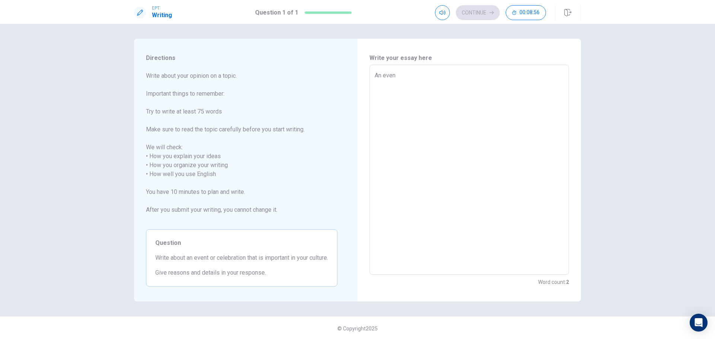
type textarea "An event"
type textarea "x"
type textarea "An event"
type textarea "x"
type textarea "An event o"
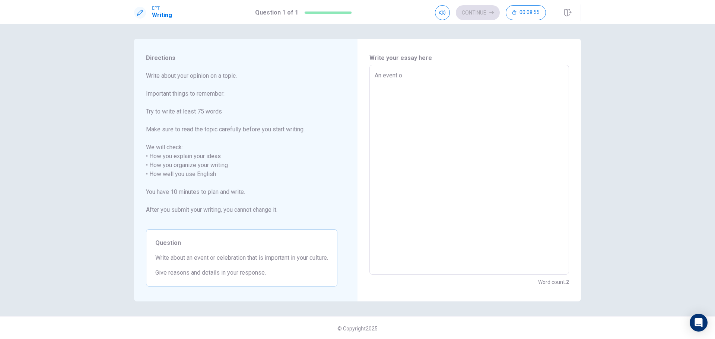
type textarea "x"
type textarea "An event or"
type textarea "x"
type textarea "An event or"
type textarea "x"
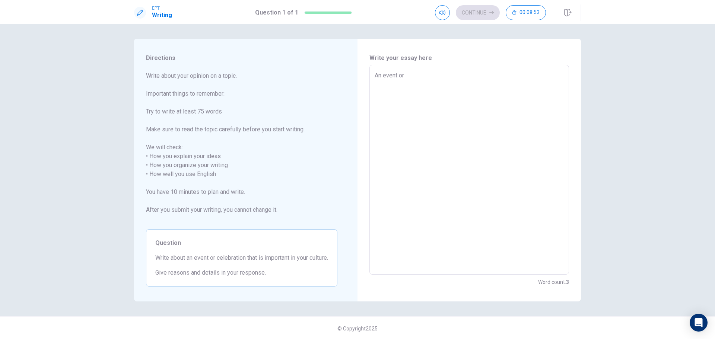
type textarea "An event or c"
type textarea "x"
type textarea "An event or ce"
type textarea "x"
type textarea "An event or cel"
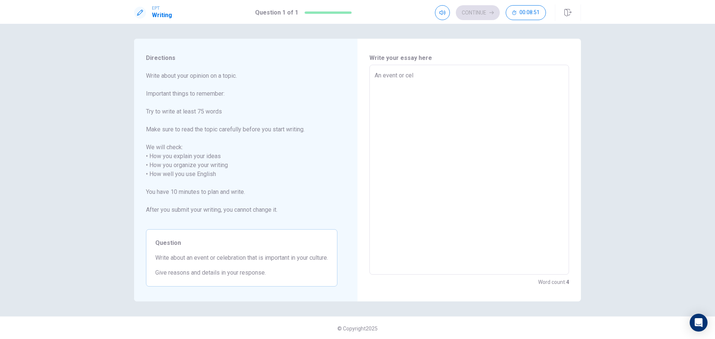
type textarea "x"
type textarea "An event or cele"
type textarea "x"
type textarea "An event or celeb"
type textarea "x"
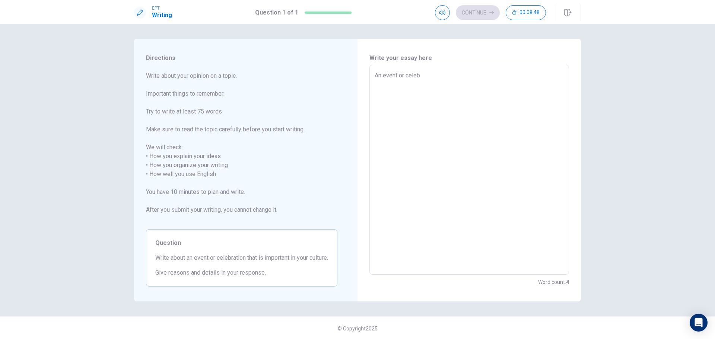
type textarea "An event or celebr"
type textarea "x"
type textarea "An event or celebra"
type textarea "x"
type textarea "An event or celebrat"
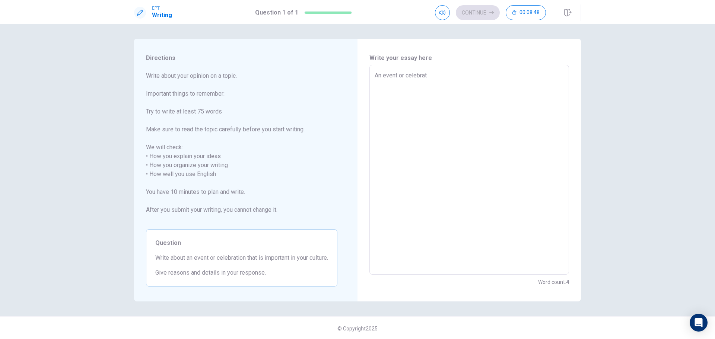
type textarea "x"
type textarea "An event or celebrati"
type textarea "x"
type textarea "An event or celebratio"
type textarea "x"
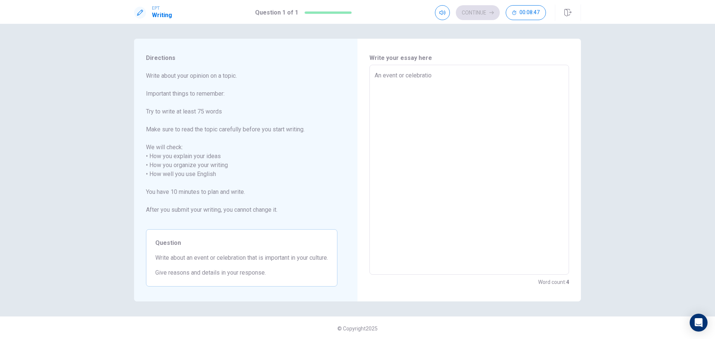
type textarea "An event or celebration"
type textarea "x"
type textarea "An event or celebration"
type textarea "x"
type textarea "An event or celebration t"
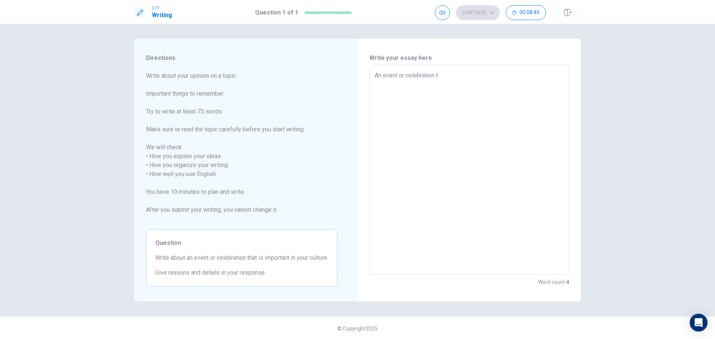
type textarea "x"
type textarea "An event or celebration th"
type textarea "x"
type textarea "An event or celebration tha"
type textarea "x"
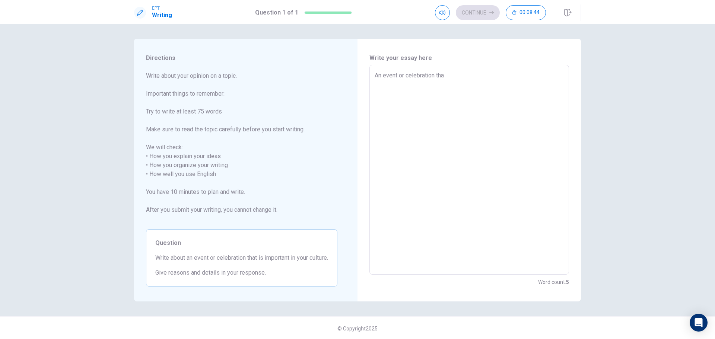
type textarea "An event or celebration that"
type textarea "x"
type textarea "An event or celebration that"
type textarea "x"
type textarea "An event or celebration that i"
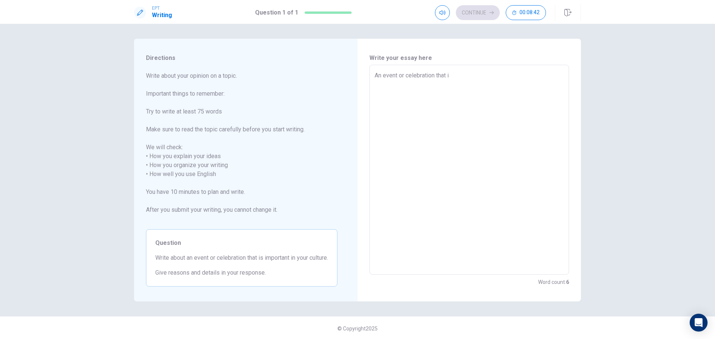
type textarea "x"
type textarea "An event or celebration that is"
type textarea "x"
type textarea "An event or celebration that is"
type textarea "x"
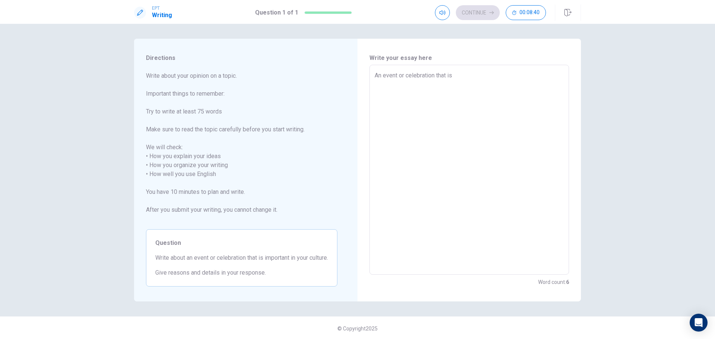
type textarea "An event or celebration that is i"
type textarea "x"
type textarea "An event or celebration that is im"
type textarea "x"
type textarea "An event or celebration that is imp"
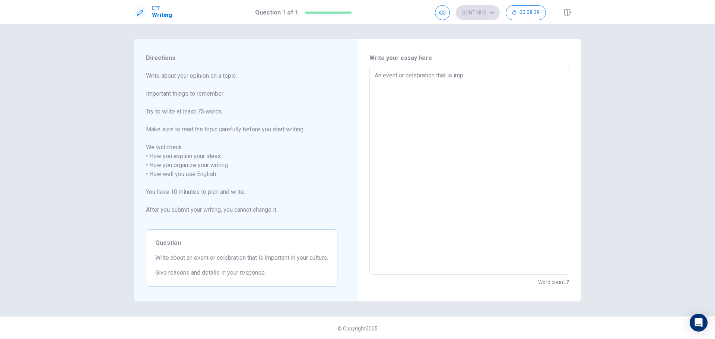
type textarea "x"
type textarea "An event or celebration that is impr"
type textarea "x"
type textarea "An event or celebration that is impro"
type textarea "x"
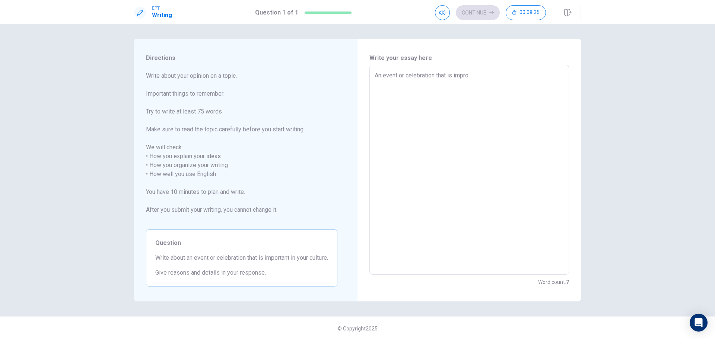
type textarea "An event or celebration that is impr"
type textarea "x"
type textarea "An event or celebration that is imp"
type textarea "x"
type textarea "An event or celebration that is impo"
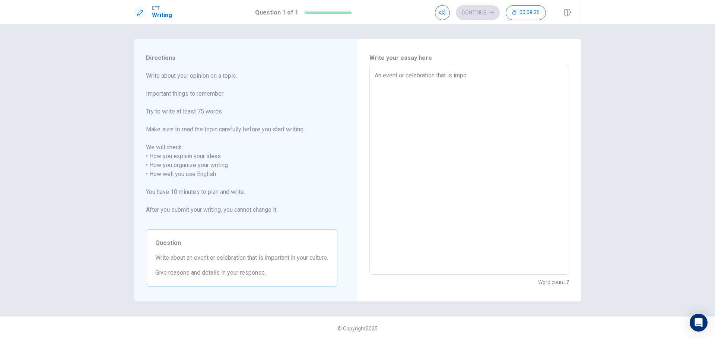
type textarea "x"
type textarea "An event or celebration that is impor"
type textarea "x"
type textarea "An event or celebration that is import"
type textarea "x"
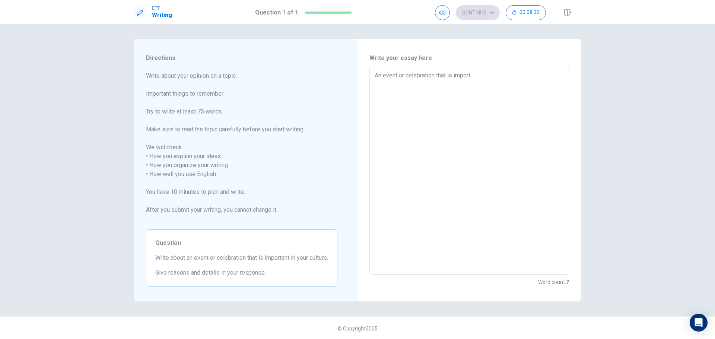
type textarea "An event or celebration that is importa"
type textarea "x"
type textarea "An event or celebration that is importan"
type textarea "x"
type textarea "An event or celebration that is important"
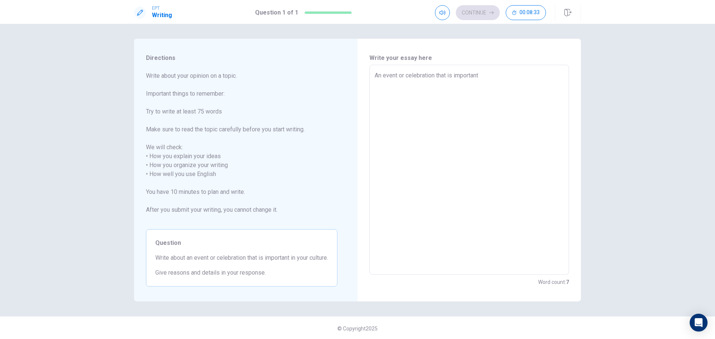
type textarea "x"
type textarea "An event or celebration that is important"
type textarea "x"
type textarea "An event or celebration that is important i"
type textarea "x"
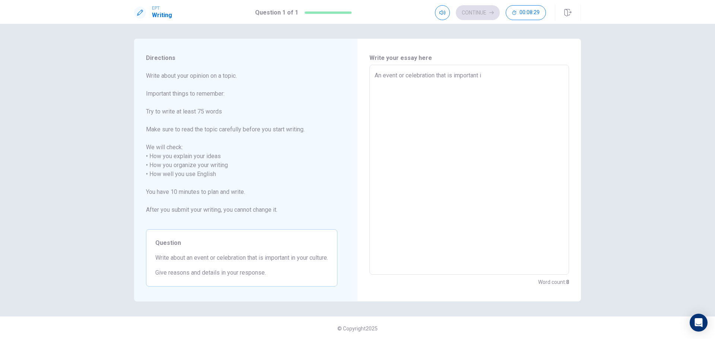
type textarea "An event or celebration that is important in"
type textarea "x"
type textarea "An event or celebration that is important in"
type textarea "x"
type textarea "An event or celebration that is important in m"
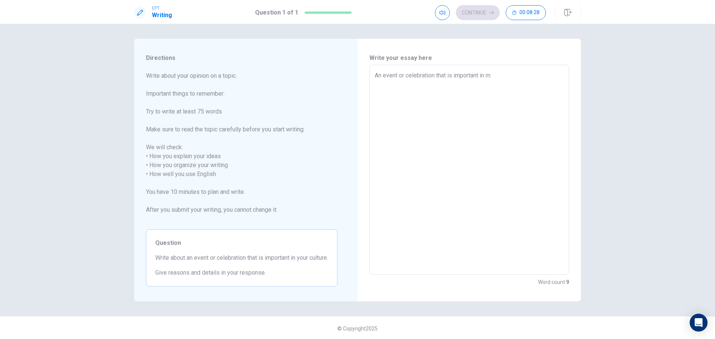
type textarea "x"
type textarea "An event or celebration that is important in my"
type textarea "x"
type textarea "An event or celebration that is important in my"
type textarea "x"
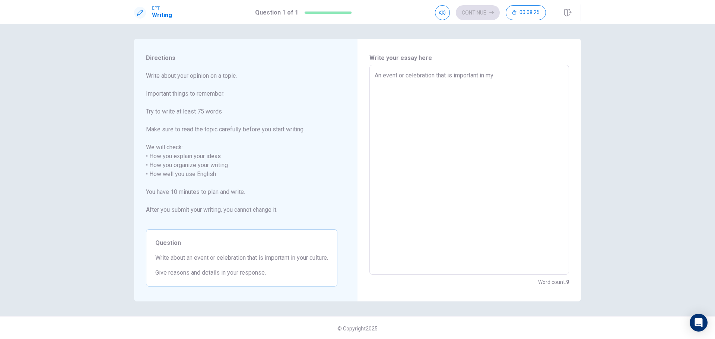
type textarea "An event or celebration that is important in my c"
type textarea "x"
type textarea "An event or celebration that is important in my cu"
type textarea "x"
type textarea "An event or celebration that is important in my cul"
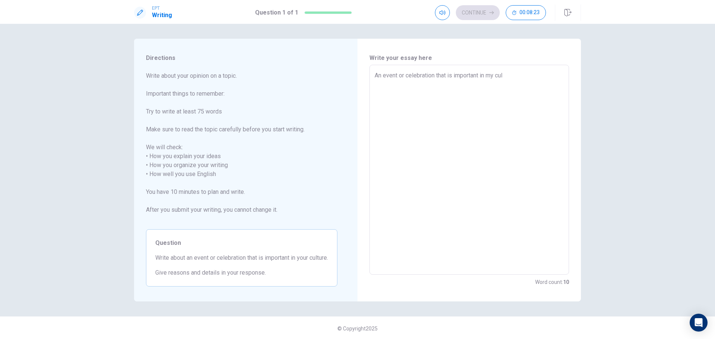
type textarea "x"
type textarea "An event or celebration that is important in my cult"
type textarea "x"
type textarea "An event or celebration that is important in my cultu"
type textarea "x"
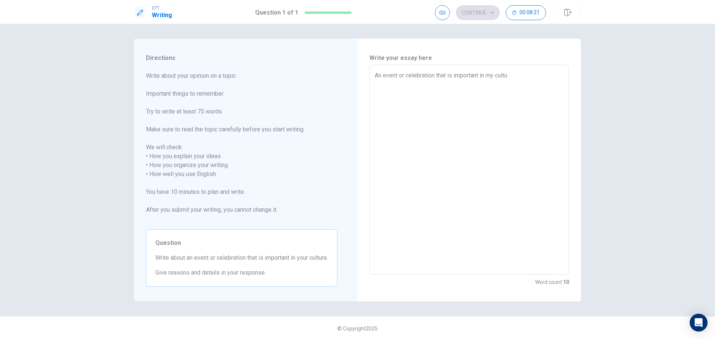
type textarea "An event or celebration that is important in my cultur"
type textarea "x"
type textarea "An event or celebration that is important in my culture"
type textarea "x"
type textarea "An event or celebration that is important in my culture,"
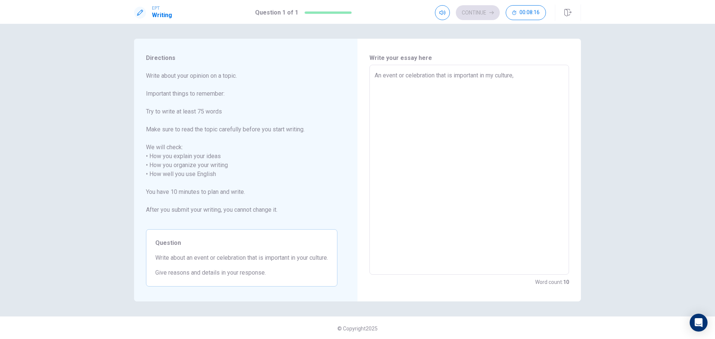
type textarea "x"
type textarea "An event or celebration that is important in my culture,"
type textarea "x"
type textarea "An event or celebration that is important in my culture, b"
type textarea "x"
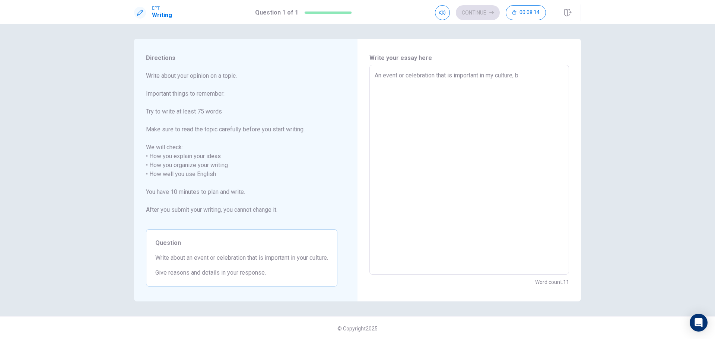
type textarea "An event or celebration that is important in my culture, be"
type textarea "x"
type textarea "An event or celebration that is important in my culture, bec"
type textarea "x"
type textarea "An event or celebration that is important in my culture, becu"
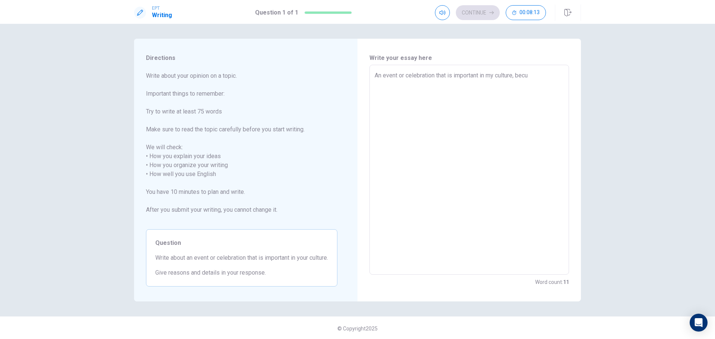
type textarea "x"
type textarea "An event or celebration that is important in my culture, becus"
type textarea "x"
type textarea "An event or celebration that is important in my culture, becuse"
type textarea "x"
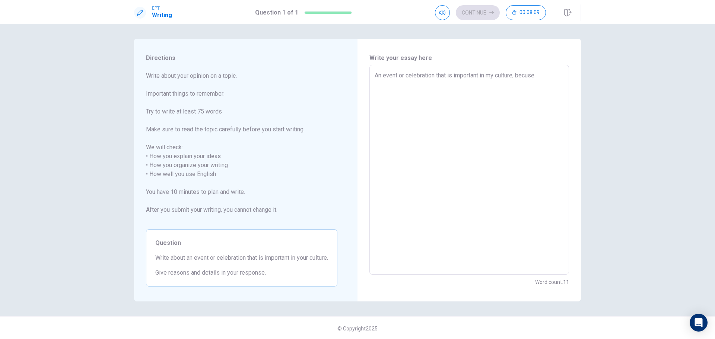
type textarea "An event or celebration that is important in my culture, becus"
type textarea "x"
type textarea "An event or celebration that is important in my culture, becu"
type textarea "x"
type textarea "An event or celebration that is important in my culture, bec"
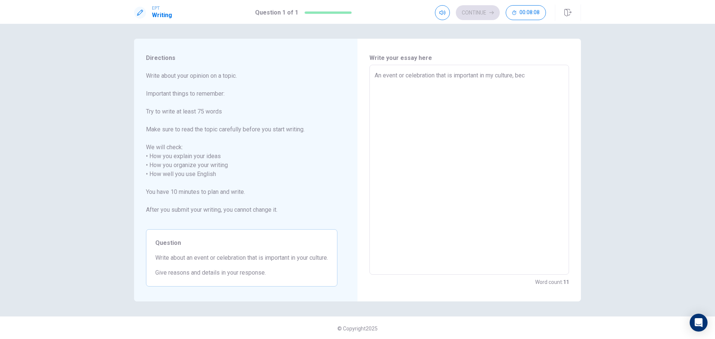
type textarea "x"
type textarea "An event or celebration that is important in my culture, beca"
type textarea "x"
type textarea "An event or celebration that is important in my culture, becau"
type textarea "x"
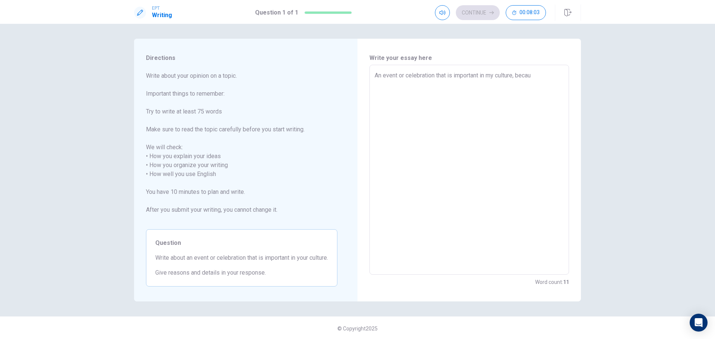
type textarea "An event or celebration that is important in my culture, becaus"
type textarea "x"
type textarea "An event or celebration that is important in my culture, because"
type textarea "x"
type textarea "An event or celebration that is important in my culture, because"
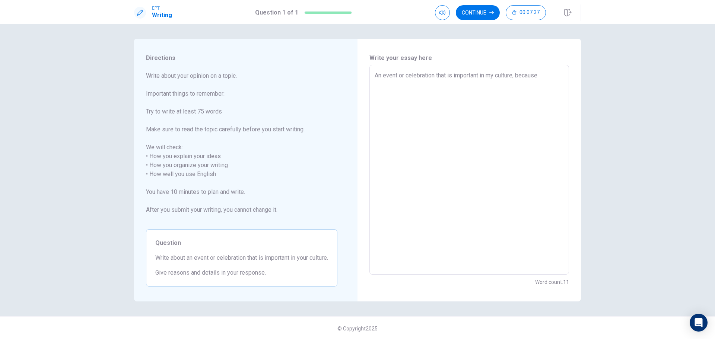
type textarea "x"
type textarea "An event or celebration that is important in my culture, because t"
type textarea "x"
type textarea "An event or celebration that is important in my culture, because th"
type textarea "x"
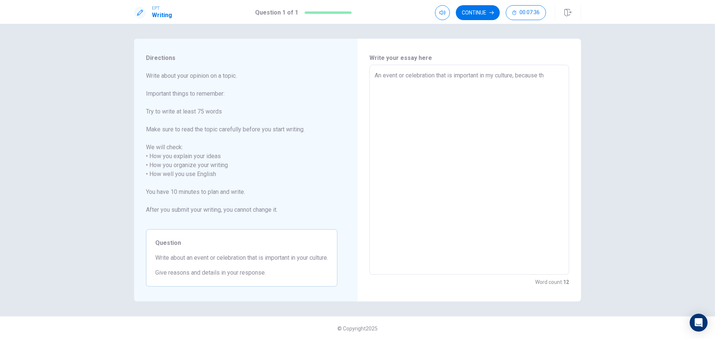
type textarea "An event or celebration that is important in my culture, because the"
type textarea "x"
type textarea "An event or celebration that is important in my culture, because ther"
type textarea "x"
type textarea "An event or celebration that is important in my culture, because there"
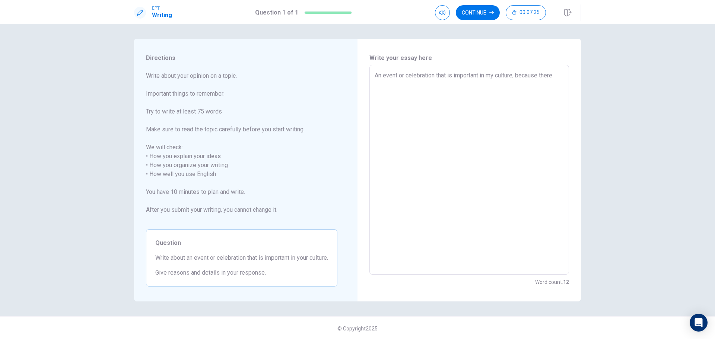
type textarea "x"
type textarea "An event or celebration that is important in my culture, because there"
type textarea "x"
type textarea "An event or celebration that is important in my culture, because there a"
type textarea "x"
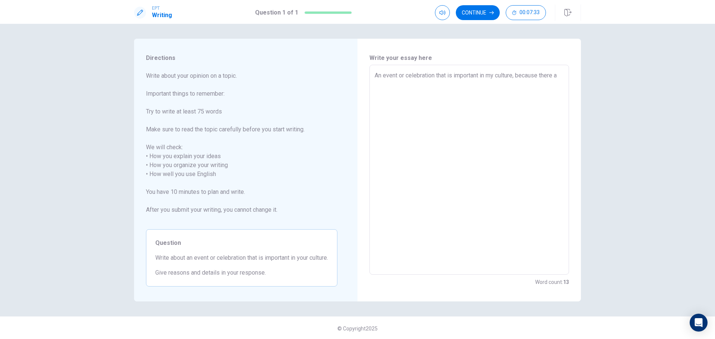
type textarea "An event or celebration that is important in my culture, because there ar"
type textarea "x"
type textarea "An event or celebration that is important in my culture, because there ara"
type textarea "x"
type textarea "An event or celebration that is important in my culture, because there ara"
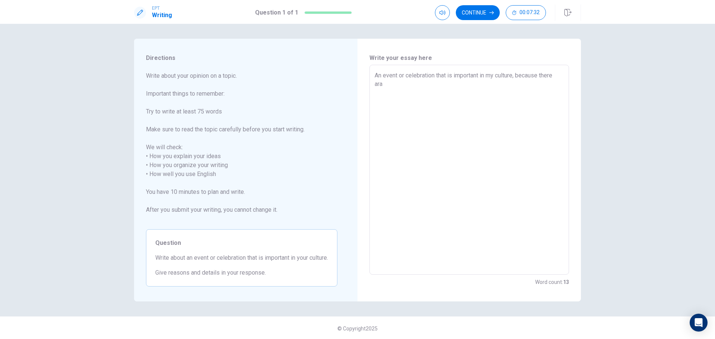
type textarea "x"
type textarea "An event or celebration that is important in my culture, because there ara"
type textarea "x"
type textarea "An event or celebration that is important in my culture, because there ar"
type textarea "x"
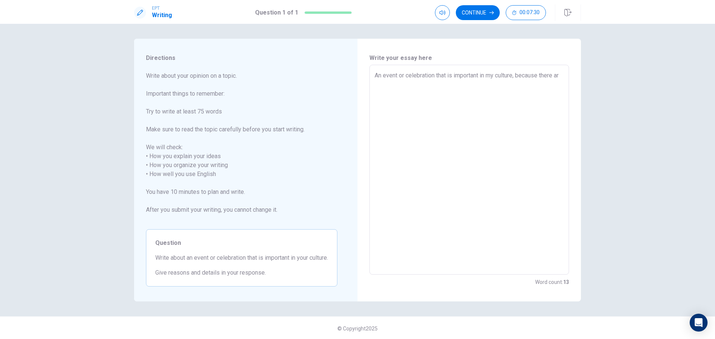
type textarea "An event or celebration that is important in my culture, because there are"
type textarea "x"
type textarea "An event or celebration that is important in my culture, because there are"
type textarea "x"
type textarea "An event or celebration that is important in my culture, because there are c"
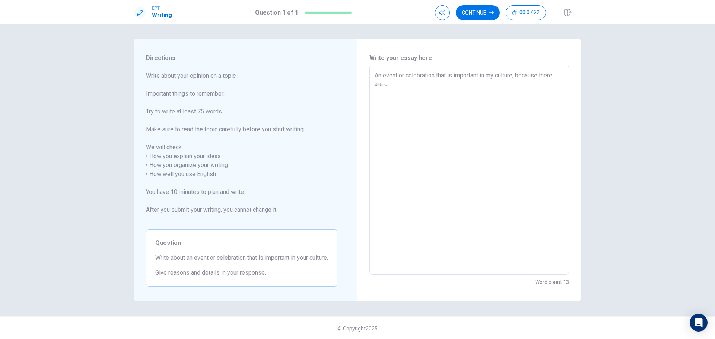
type textarea "x"
type textarea "An event or celebration that is important in my culture, because there are ch"
type textarea "x"
type textarea "An event or celebration that is important in my culture, because there are cha"
type textarea "x"
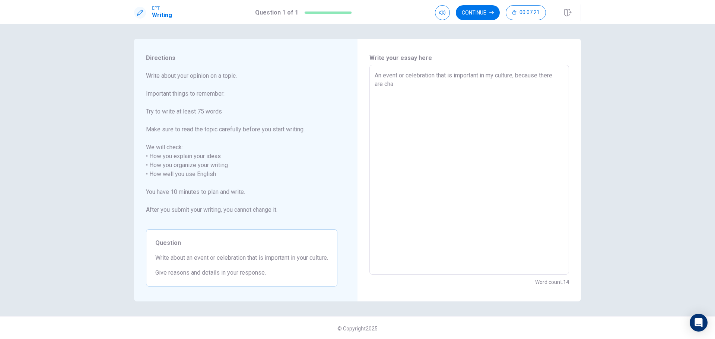
type textarea "An event or celebration that is important in my culture, because there are chal"
type textarea "x"
type textarea "An event or celebration that is important in my culture, because there are chall"
type textarea "x"
type textarea "An event or celebration that is important in my culture, because there are chal…"
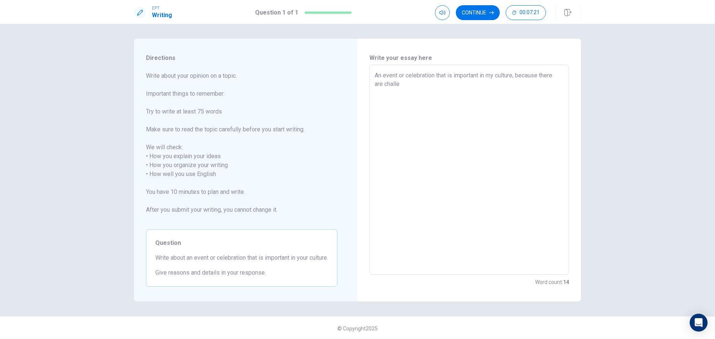
type textarea "x"
type textarea "An event or celebration that is important in my culture, because there are chal…"
type textarea "x"
type textarea "An event or celebration that is important in my culture, because there are chal…"
type textarea "x"
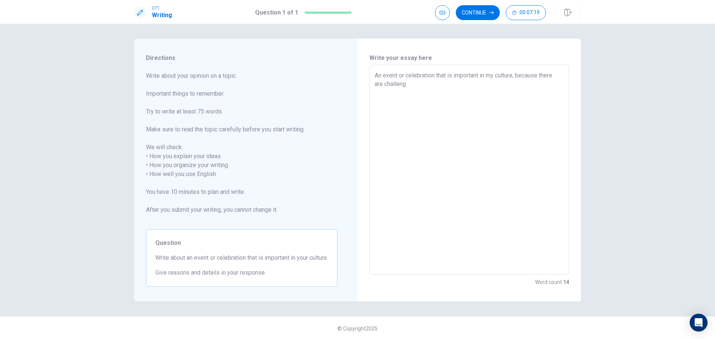
type textarea "An event or celebration that is important in my culture, because there are chal…"
type textarea "x"
type textarea "An event or celebration that is important in my culture, because there are chal…"
click at [375, 93] on textarea "An event or celebration that is important in my culture, because there are chal…" at bounding box center [468, 170] width 189 height 198
click at [533, 83] on textarea "An event or celebration that is important in my culture, because there are chal…" at bounding box center [468, 170] width 189 height 198
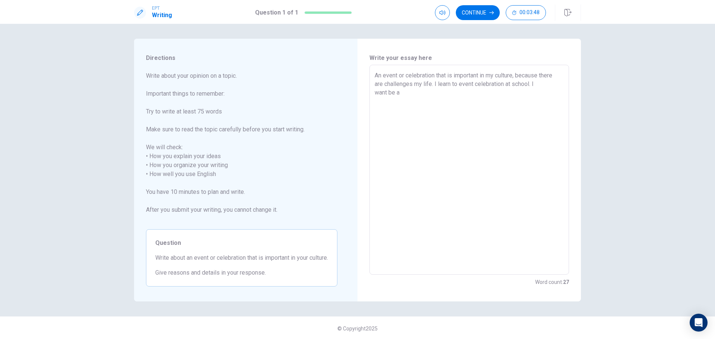
click at [406, 93] on textarea "An event or celebration that is important in my culture, because there are chal…" at bounding box center [468, 170] width 189 height 198
click at [416, 104] on textarea "An event or celebration that is important in my culture, because there are chal…" at bounding box center [468, 170] width 189 height 198
click at [471, 106] on textarea "An event or celebration that is important in my culture, because there are chal…" at bounding box center [468, 170] width 189 height 198
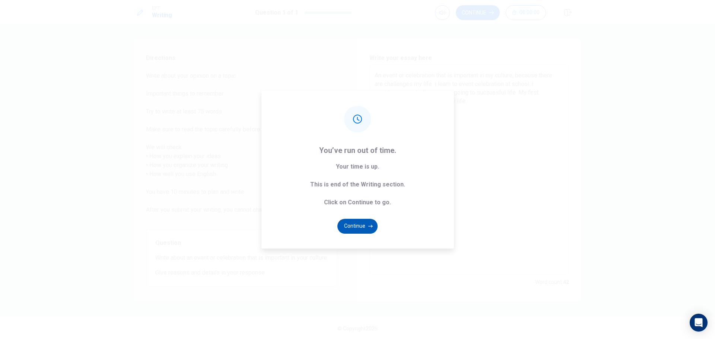
click at [368, 227] on icon "button" at bounding box center [370, 226] width 4 height 4
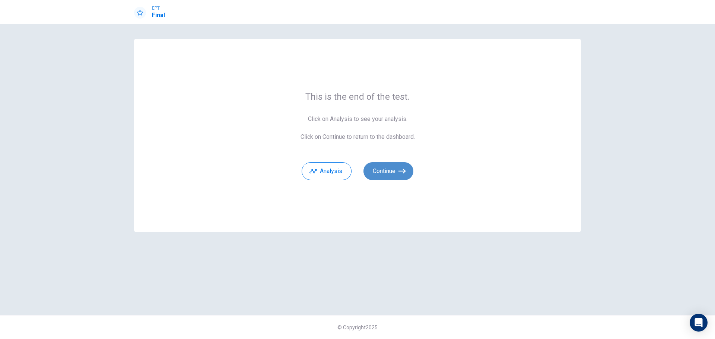
click at [387, 169] on button "Continue" at bounding box center [388, 171] width 50 height 18
